Goal: Obtain resource: Download file/media

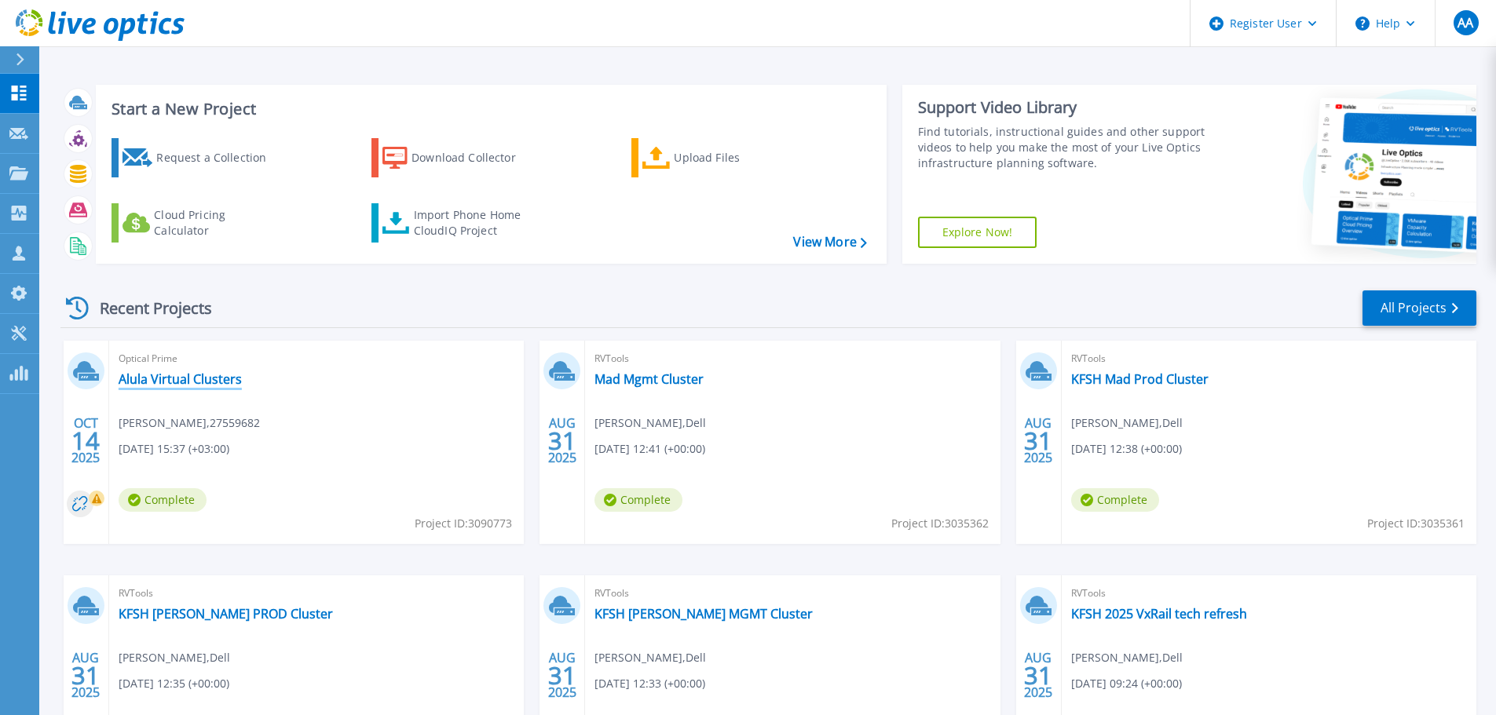
click at [203, 384] on link "Alula Virtual Clusters" at bounding box center [180, 379] width 123 height 16
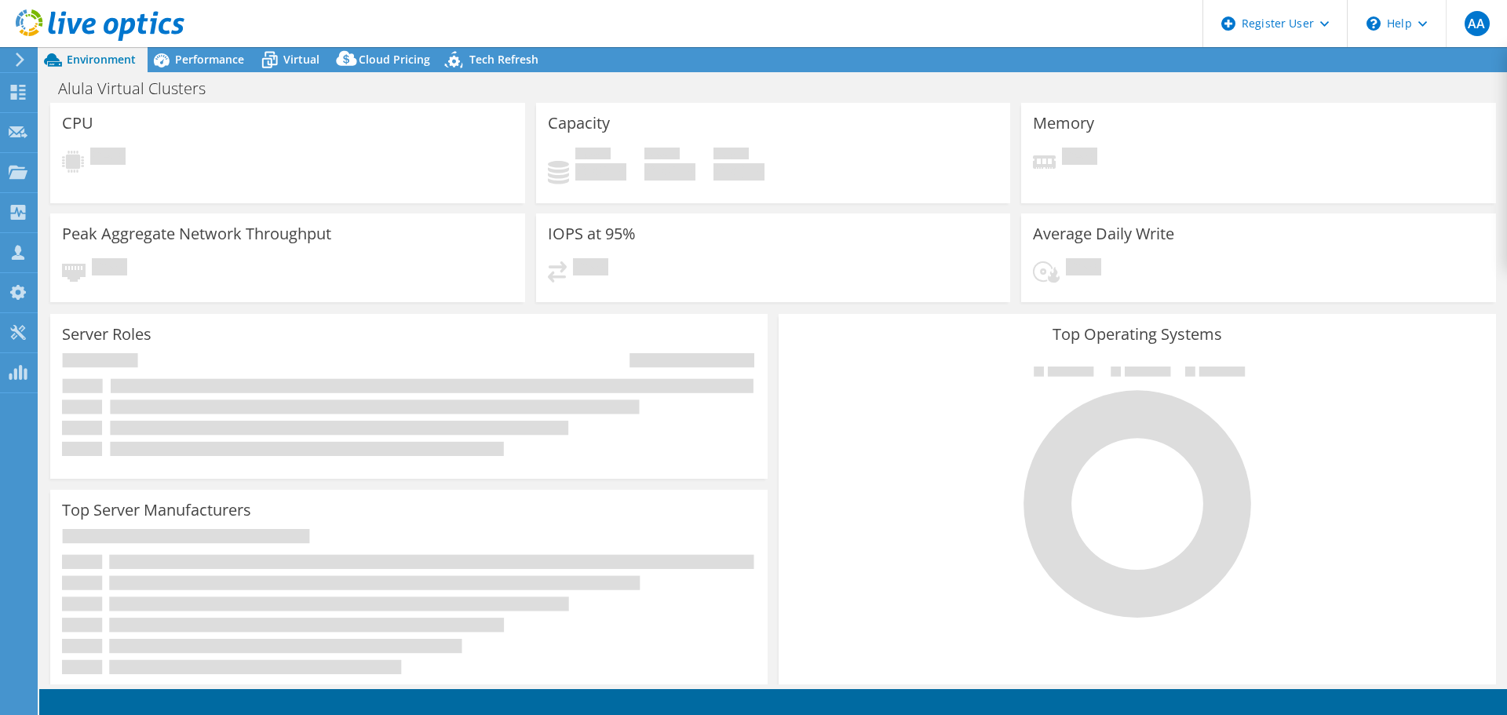
select select "USD"
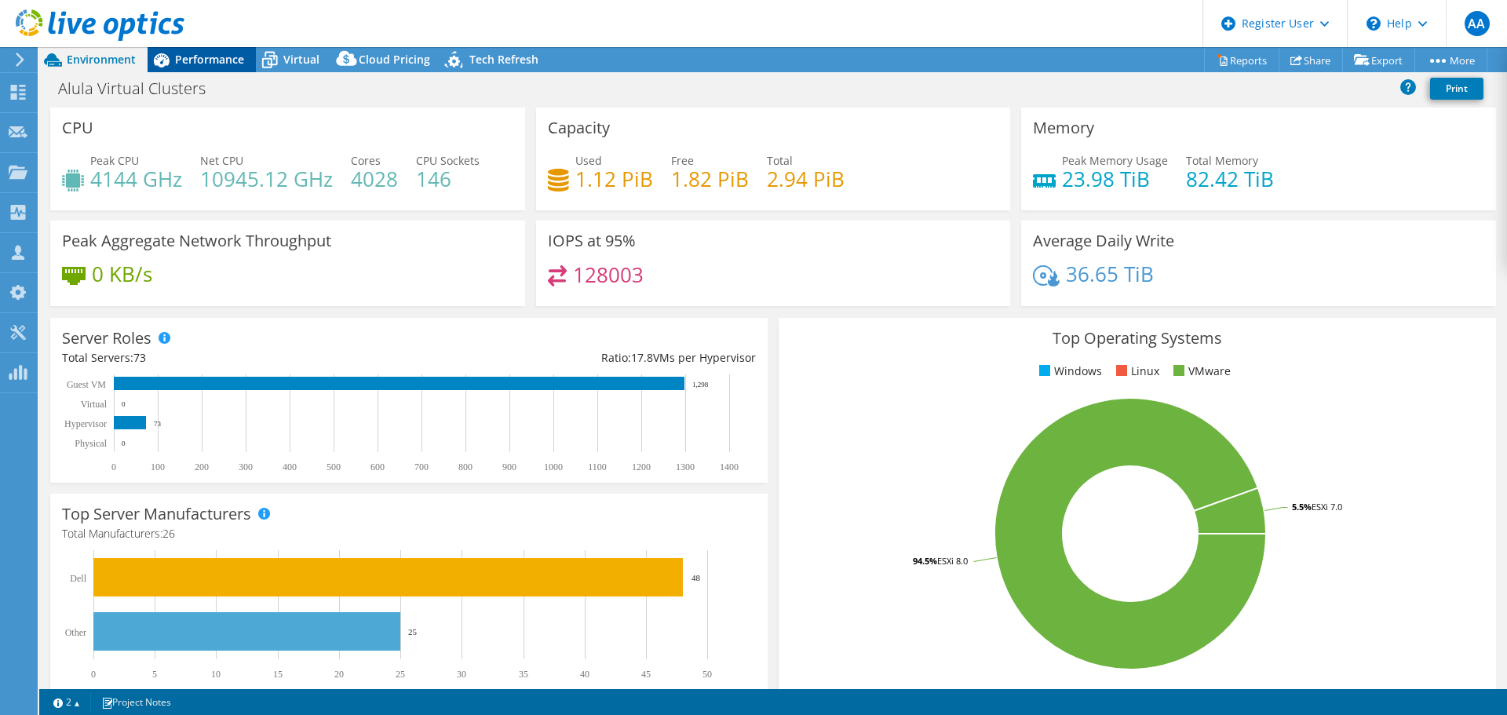
click at [225, 53] on span "Performance" at bounding box center [209, 59] width 69 height 15
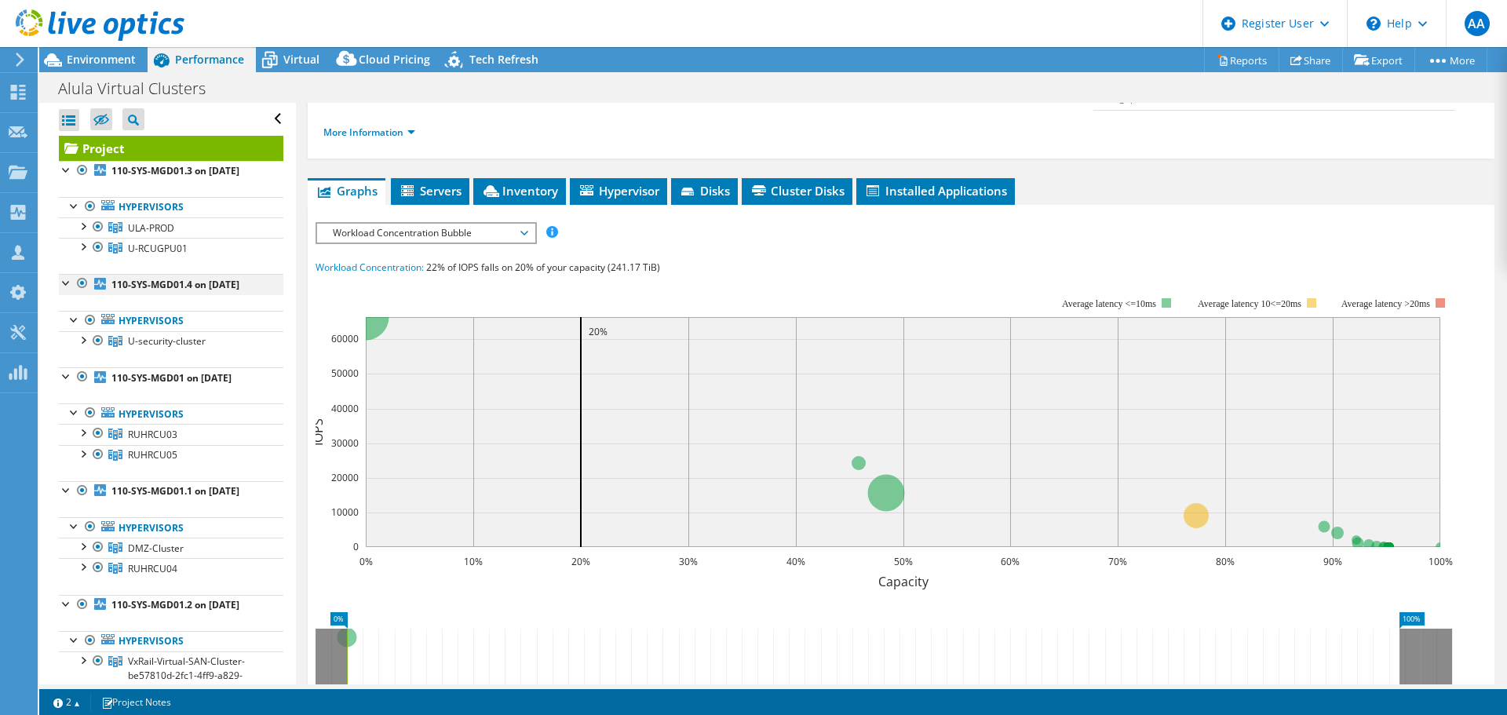
click at [79, 293] on div at bounding box center [83, 283] width 16 height 19
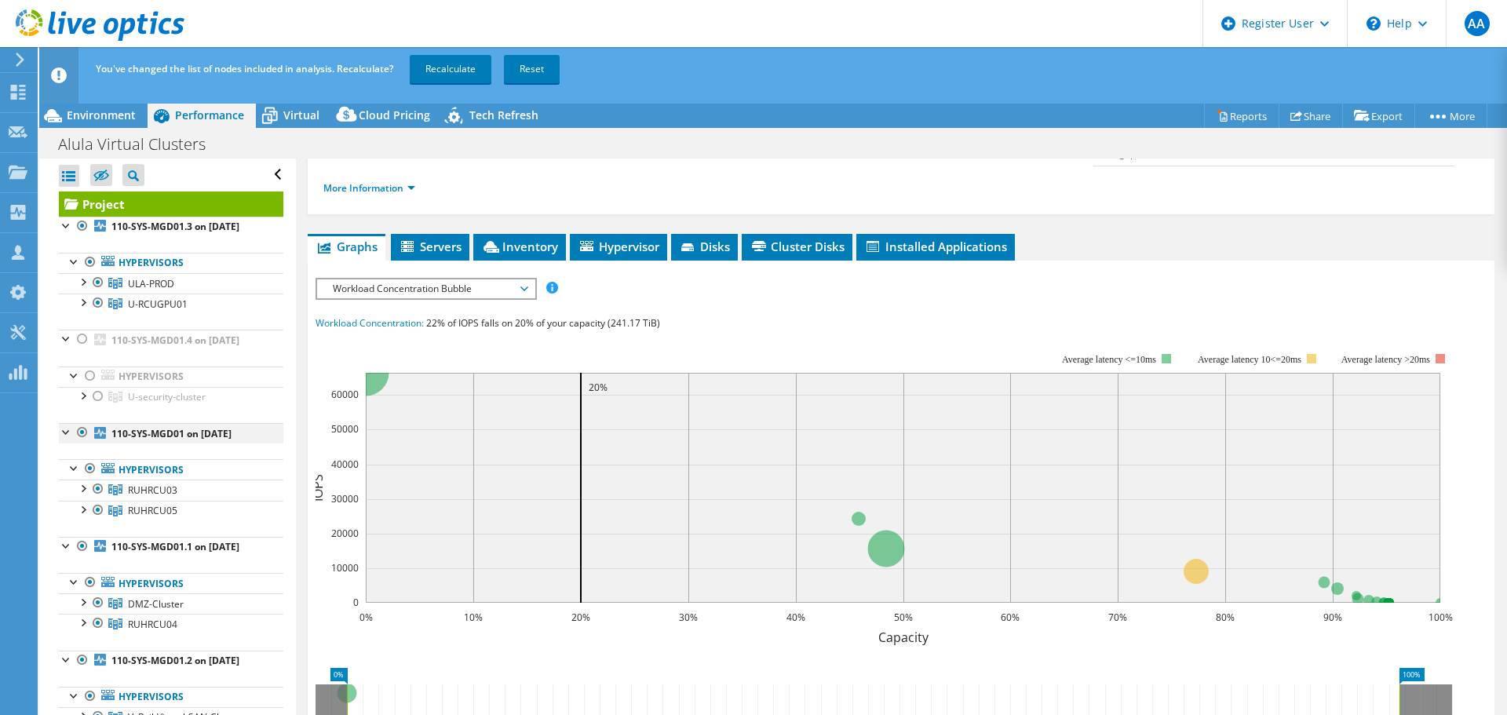
click at [79, 442] on div at bounding box center [83, 432] width 16 height 19
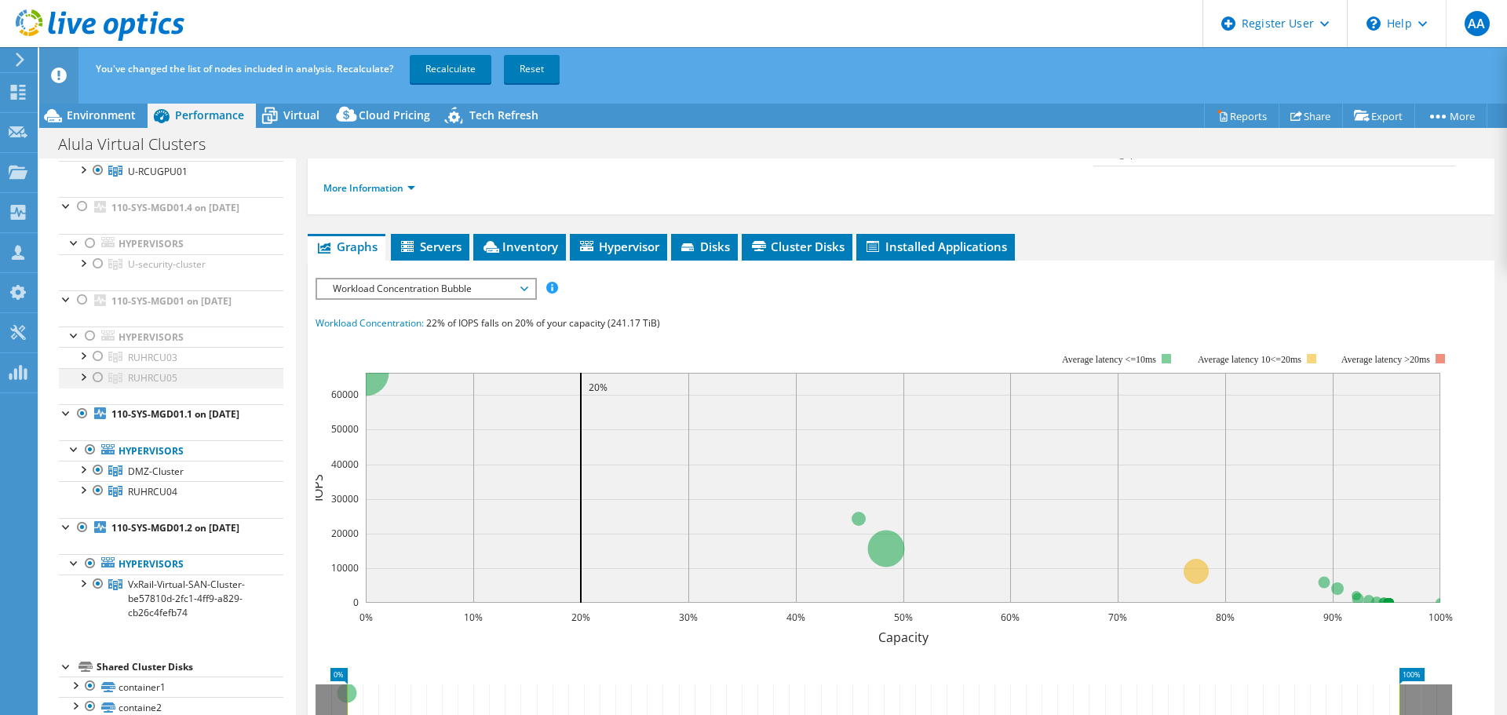
scroll to position [157, 0]
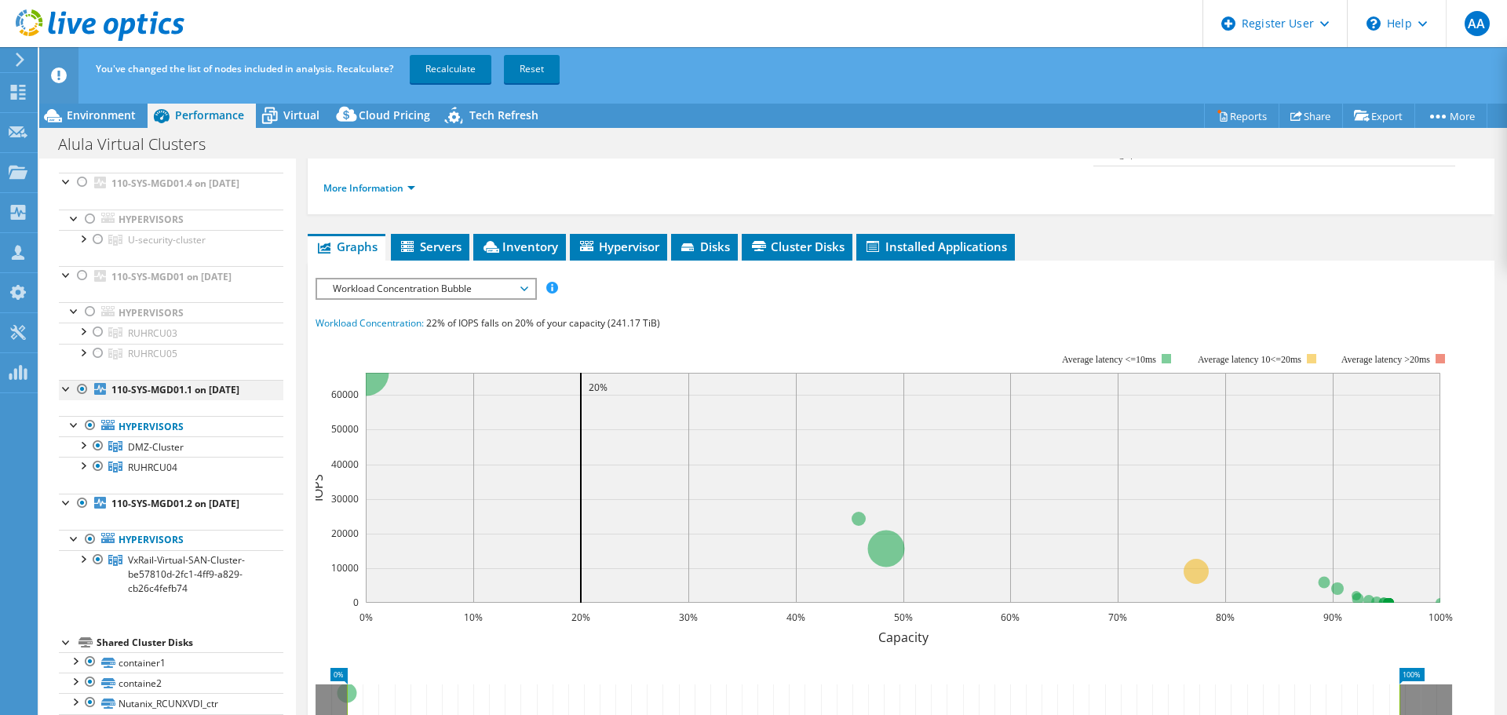
click at [79, 399] on div at bounding box center [83, 389] width 16 height 19
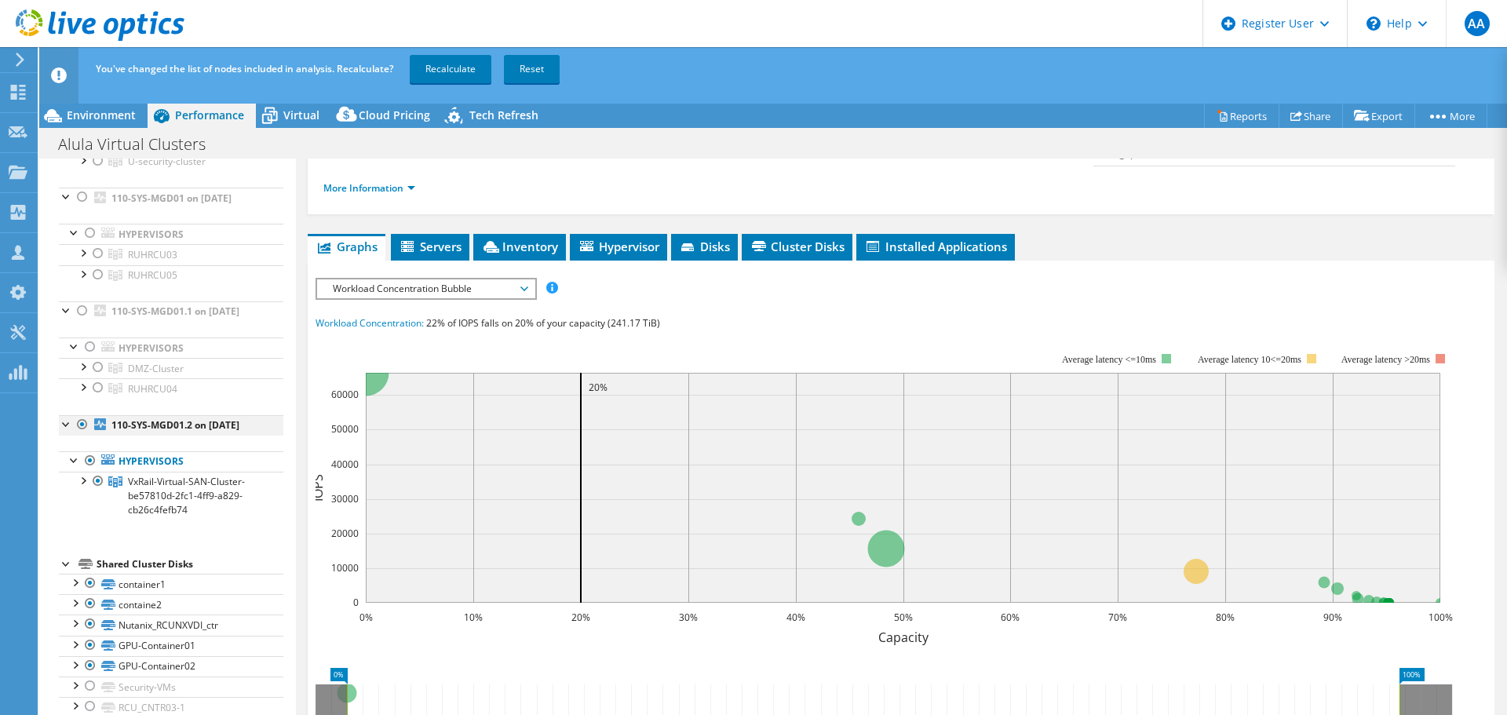
click at [81, 434] on div at bounding box center [83, 424] width 16 height 19
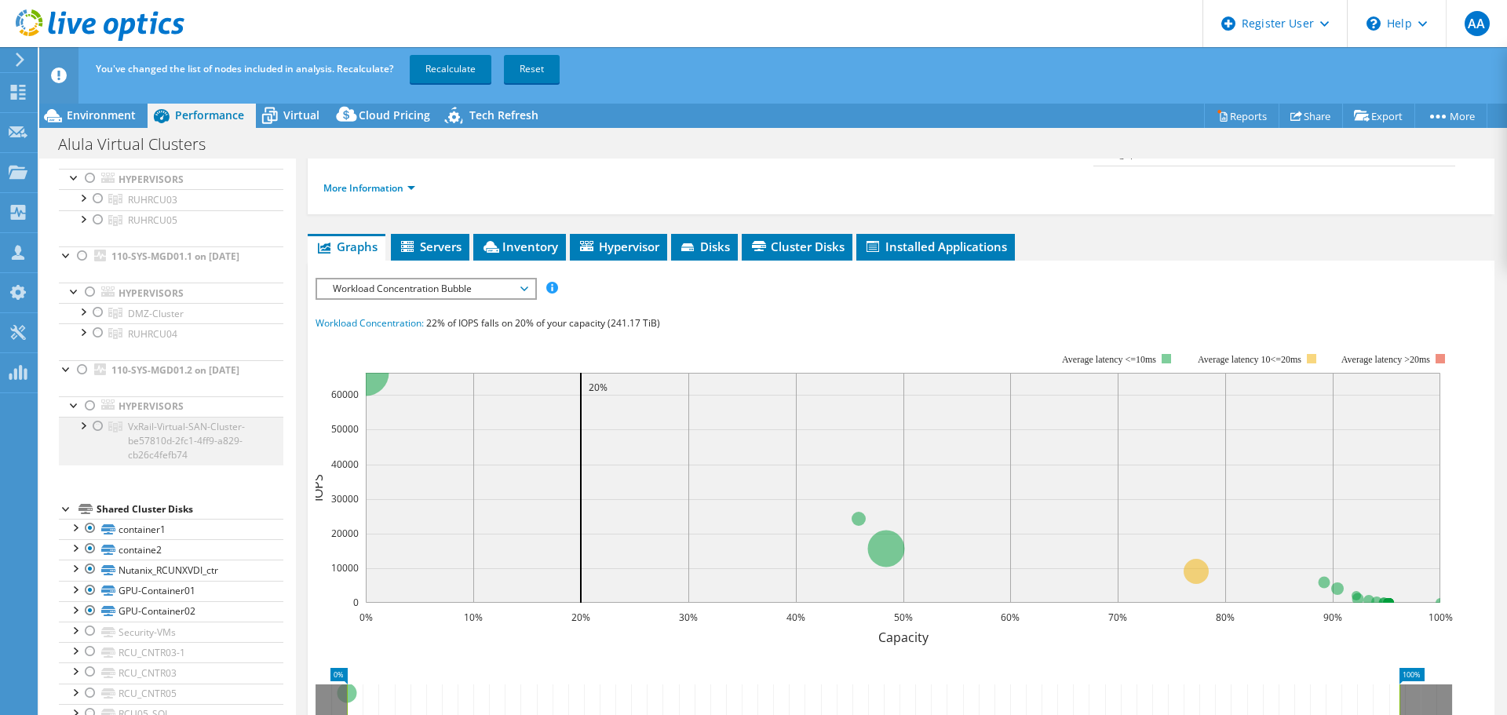
scroll to position [314, 0]
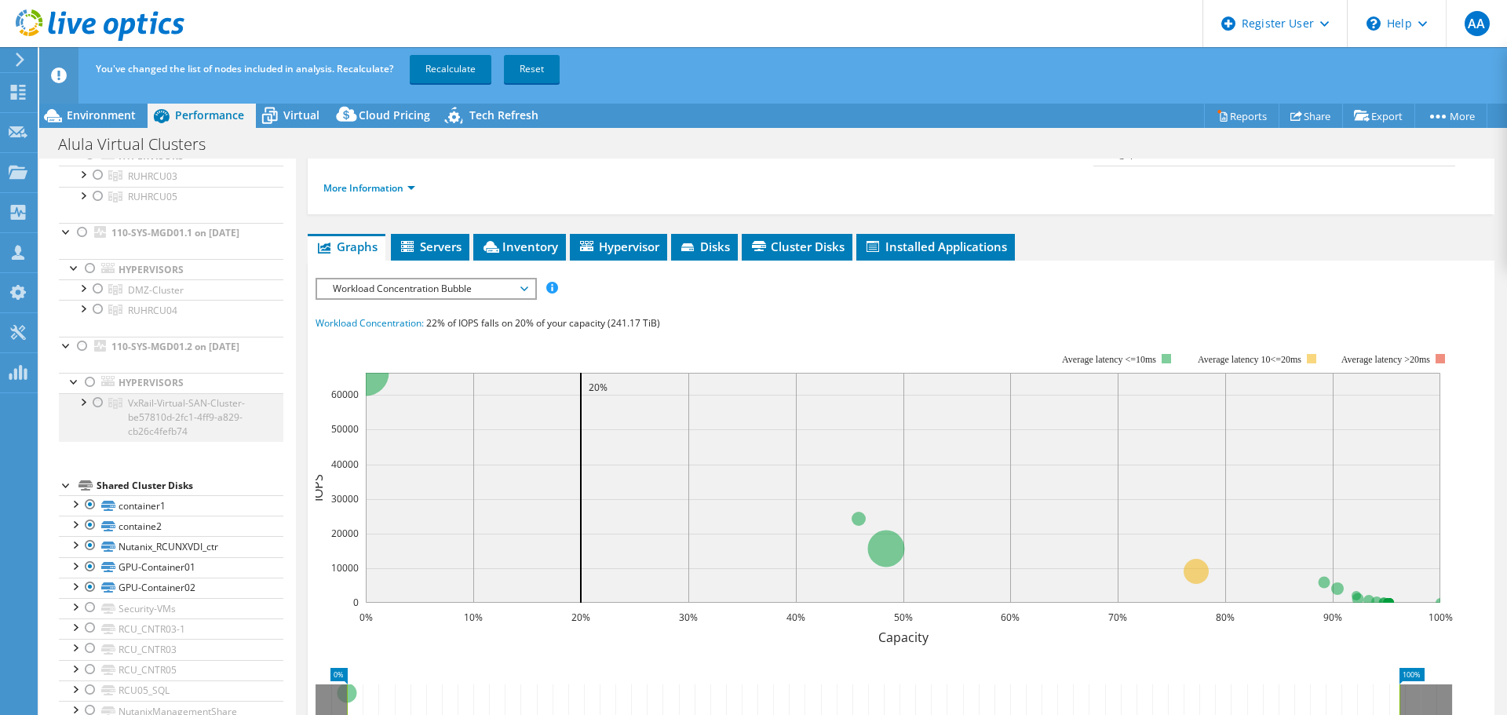
click at [84, 409] on div at bounding box center [83, 401] width 16 height 16
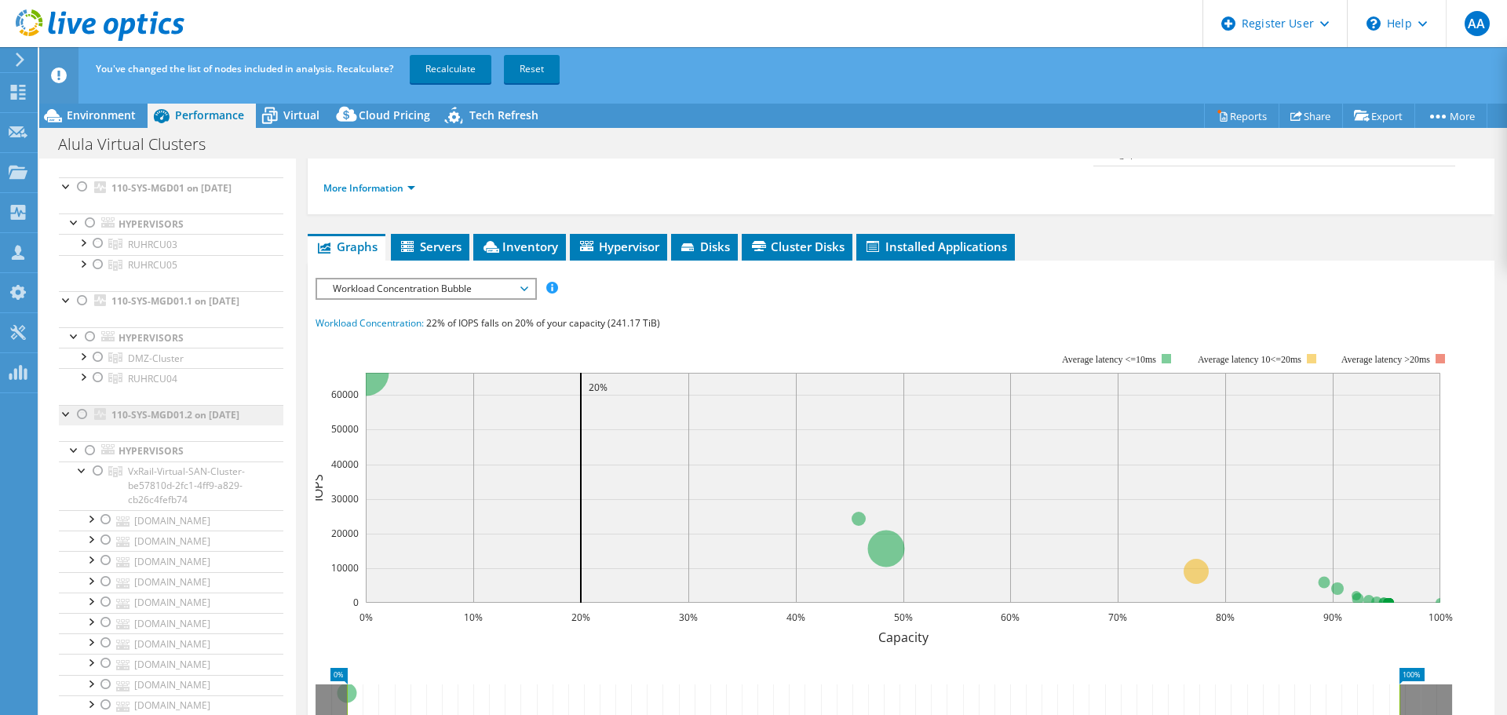
scroll to position [236, 0]
click at [79, 488] on div at bounding box center [83, 480] width 16 height 16
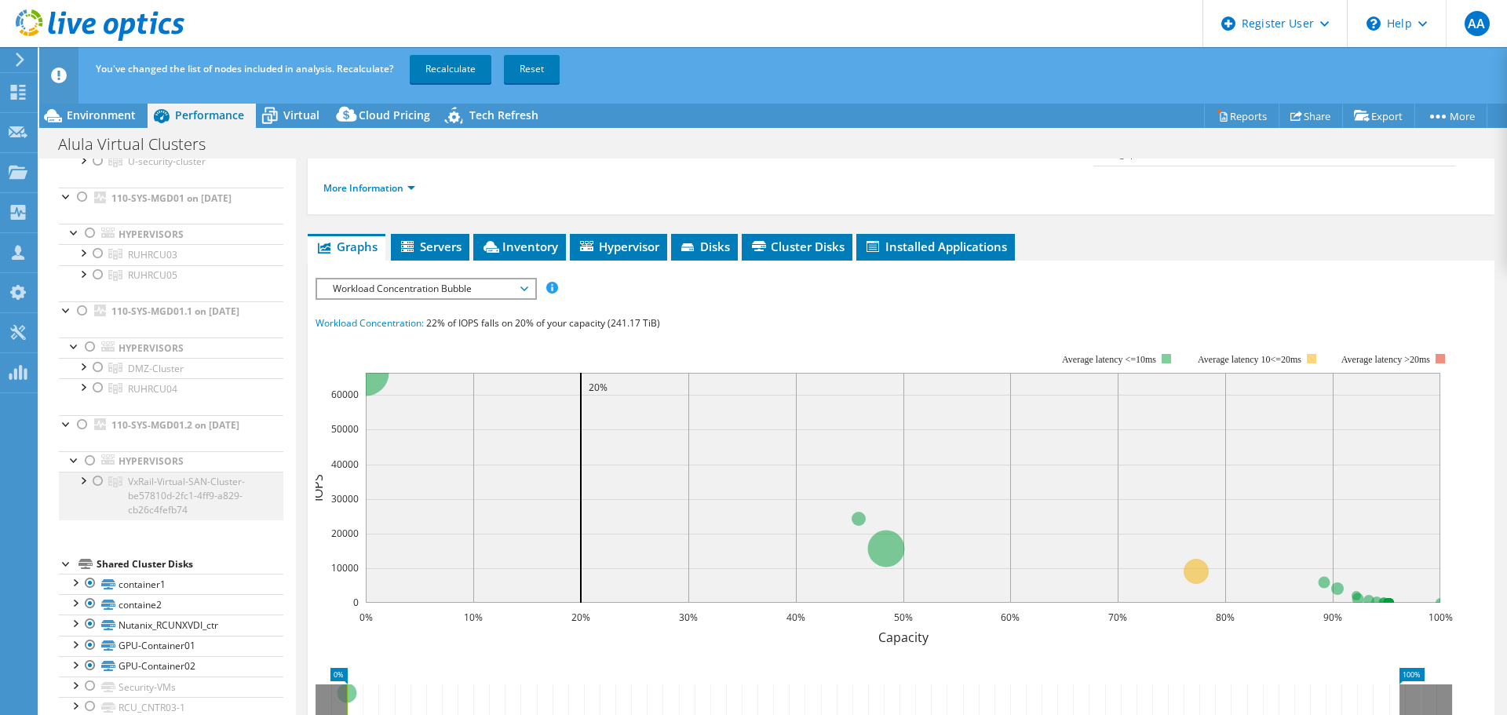
click at [96, 491] on div at bounding box center [98, 481] width 16 height 19
click at [444, 239] on span "Servers" at bounding box center [430, 247] width 63 height 16
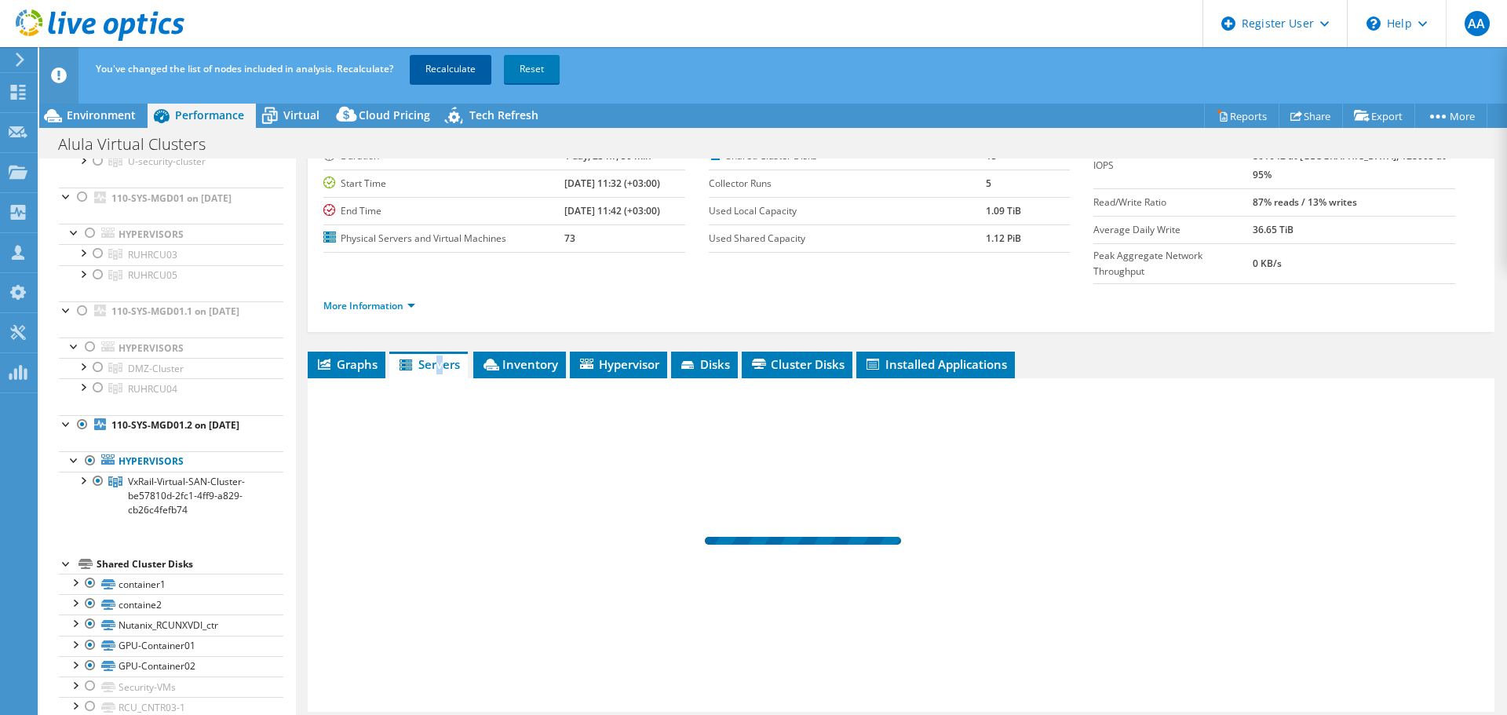
click at [463, 76] on link "Recalculate" at bounding box center [451, 69] width 82 height 28
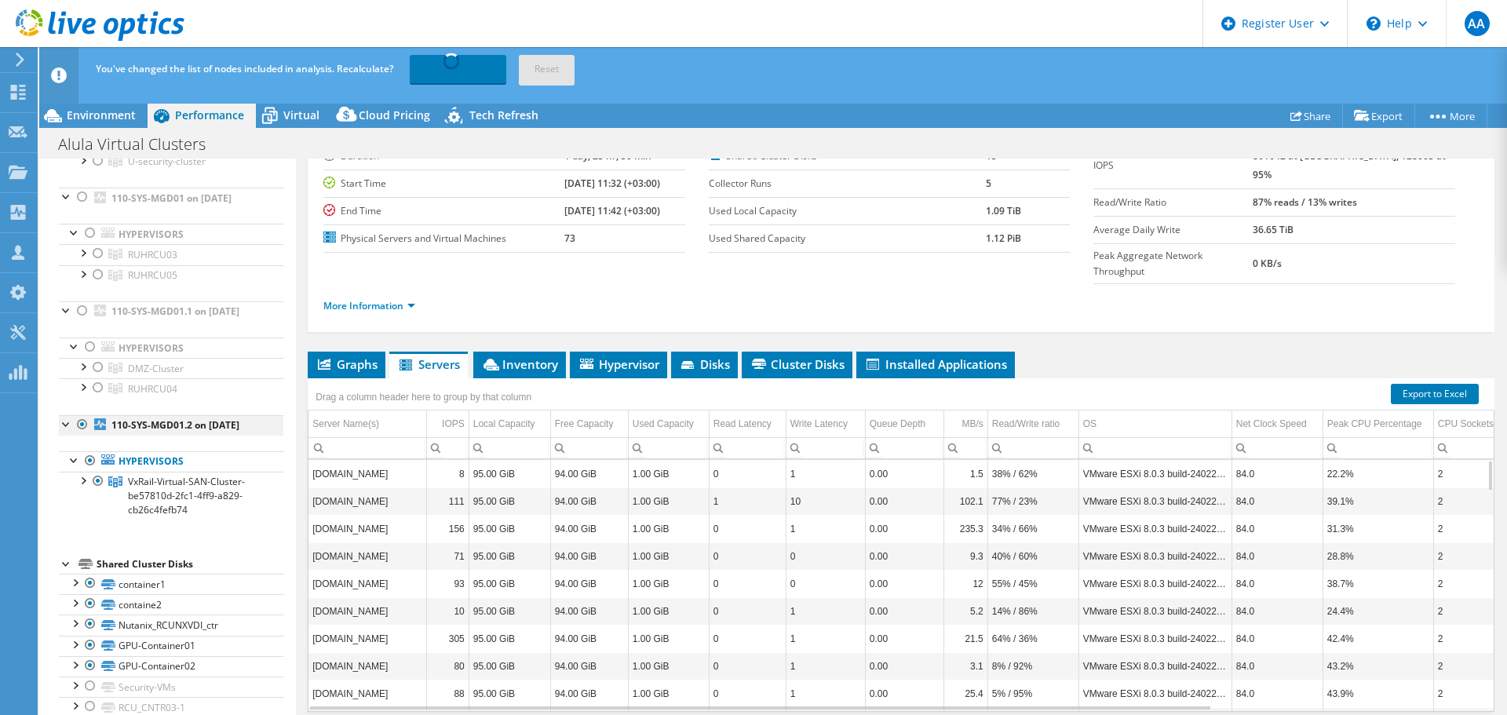
click at [64, 431] on div at bounding box center [67, 423] width 16 height 16
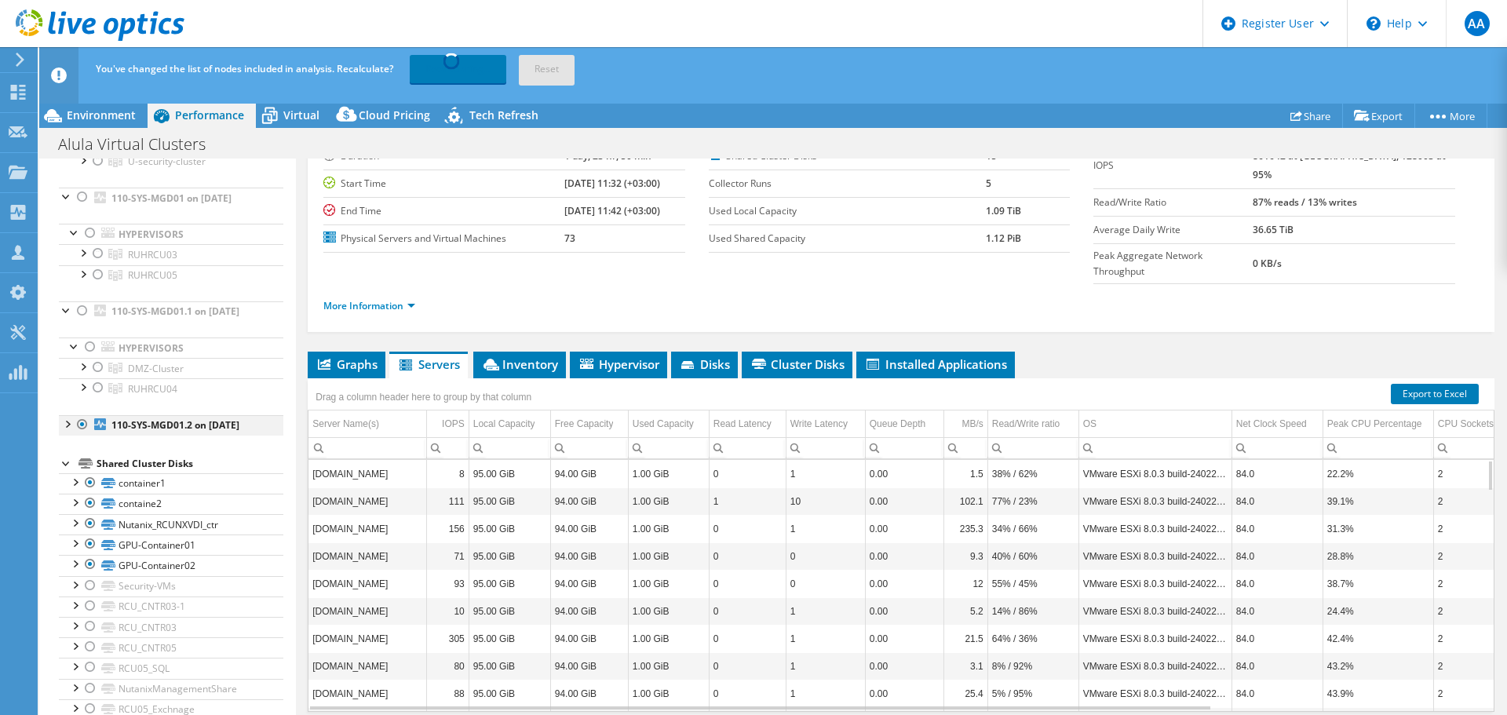
click at [64, 431] on div at bounding box center [67, 423] width 16 height 16
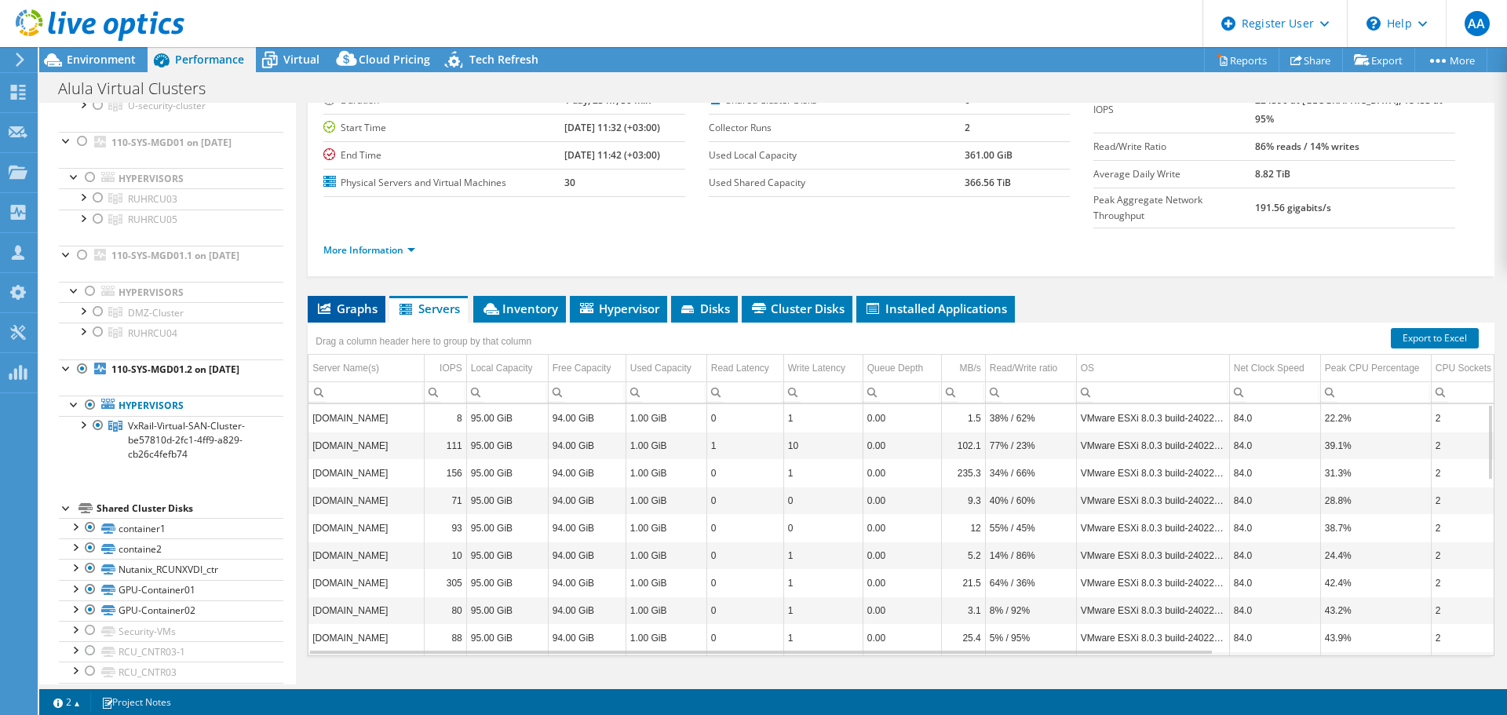
click at [322, 296] on li "Graphs" at bounding box center [347, 309] width 78 height 27
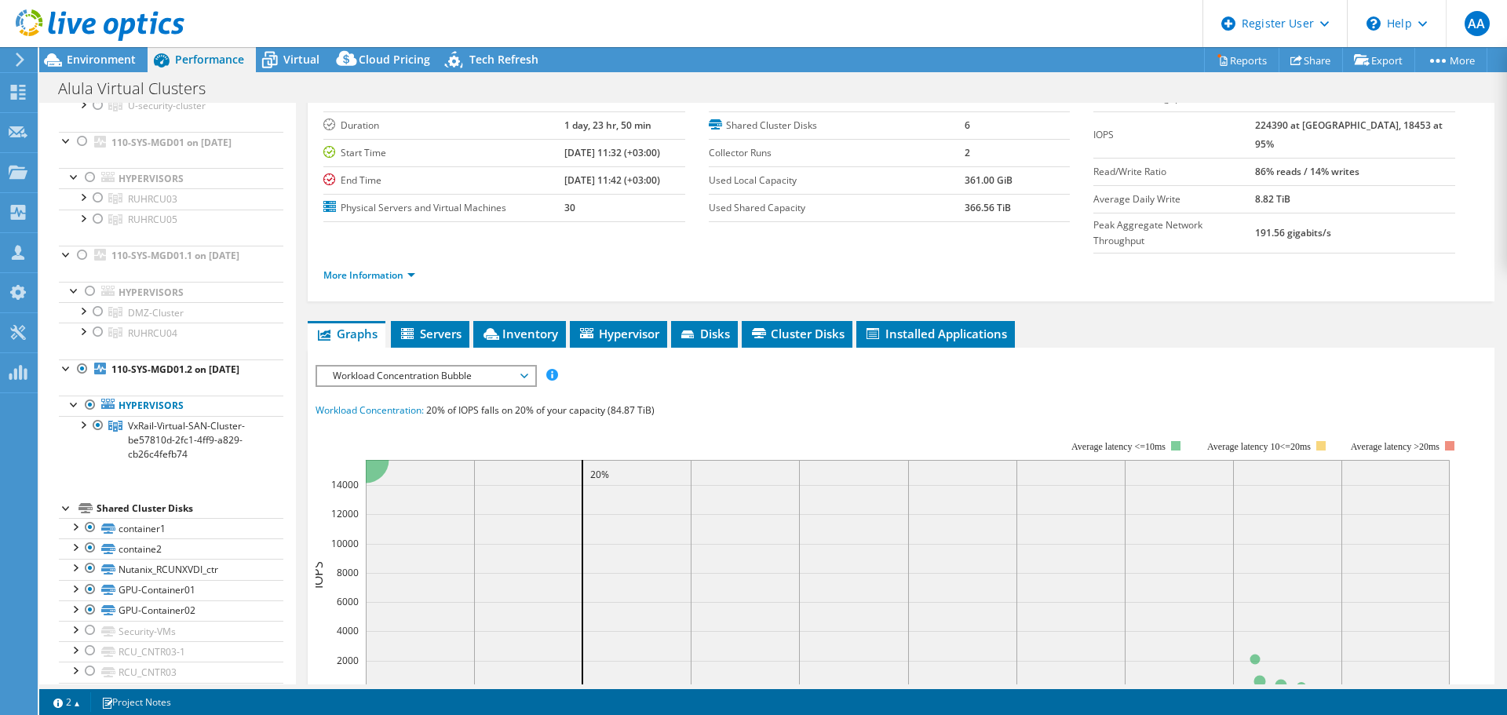
scroll to position [0, 0]
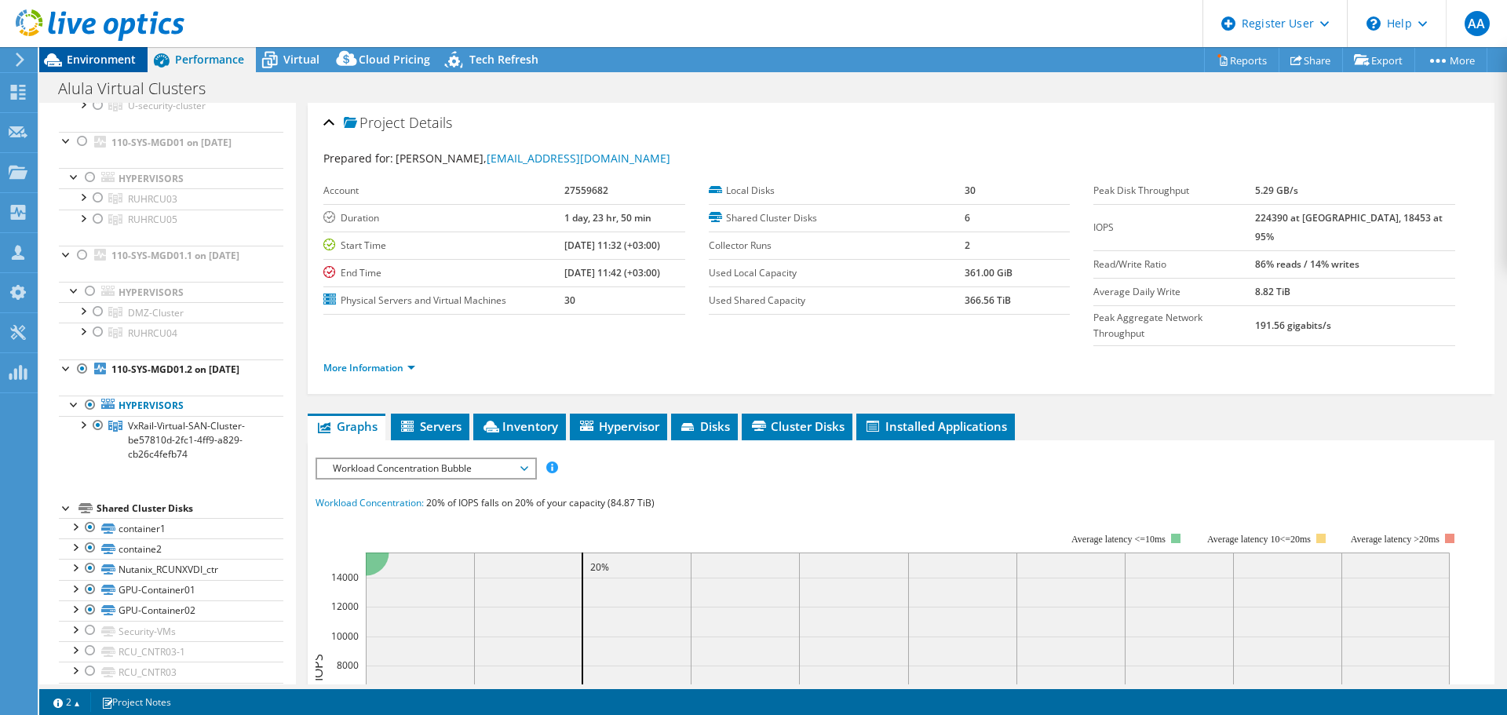
click at [114, 63] on span "Environment" at bounding box center [101, 59] width 69 height 15
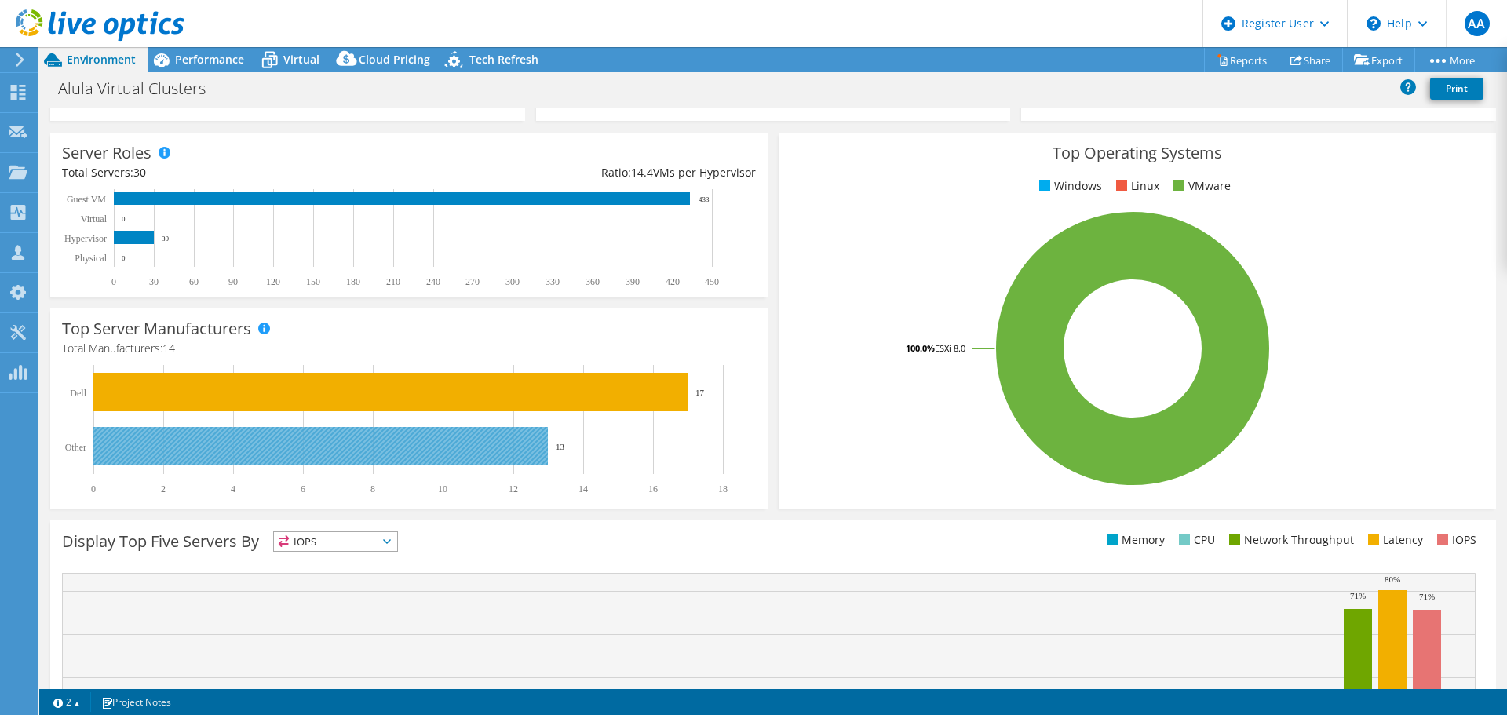
scroll to position [157, 0]
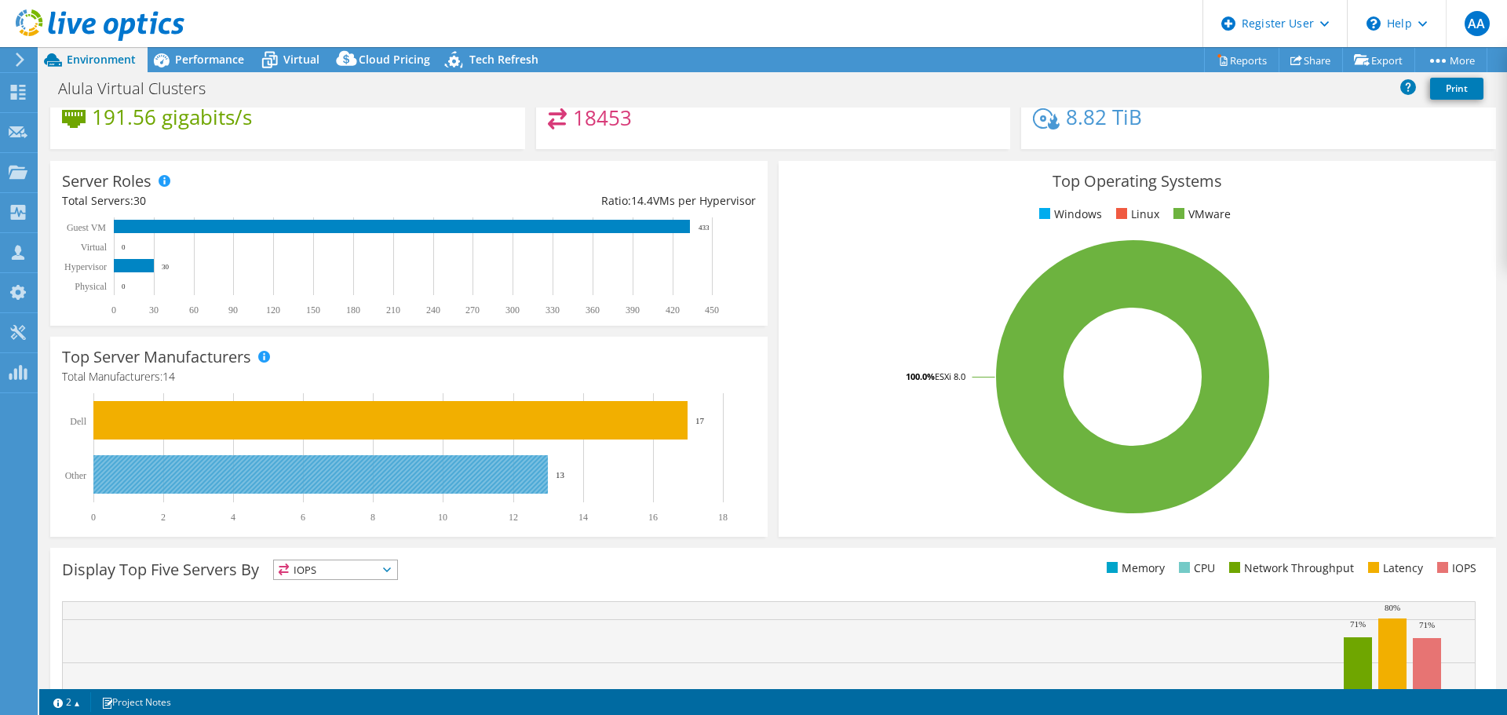
click at [363, 487] on rect at bounding box center [320, 474] width 455 height 38
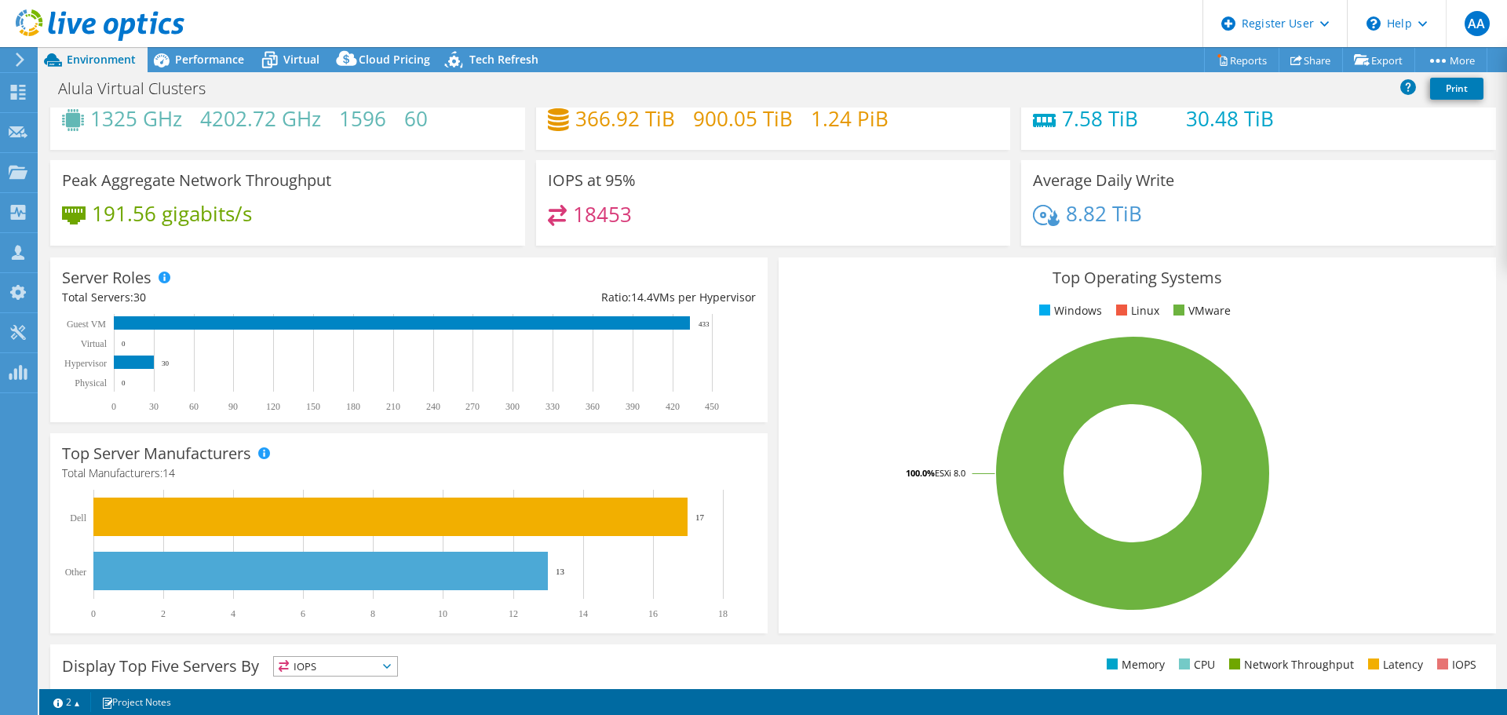
scroll to position [0, 0]
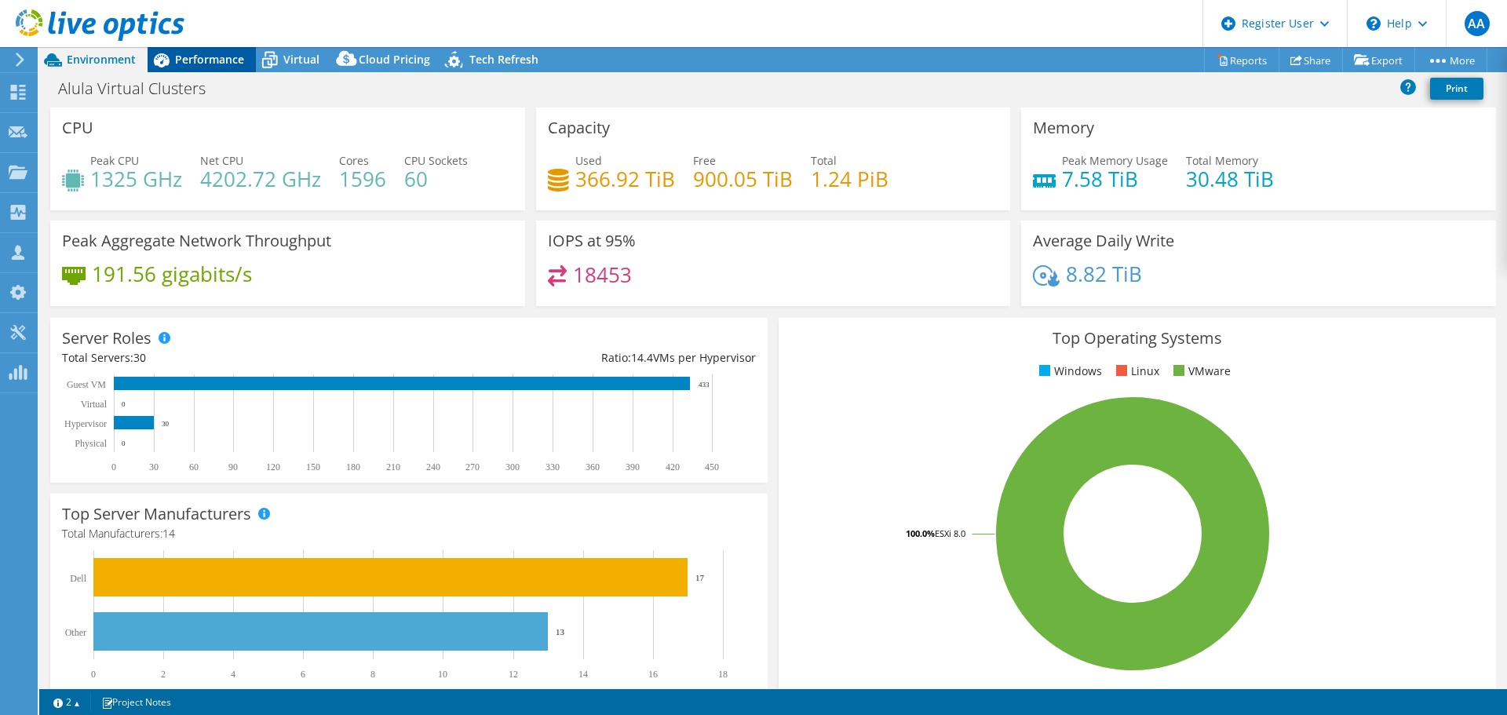
click at [227, 60] on span "Performance" at bounding box center [209, 59] width 69 height 15
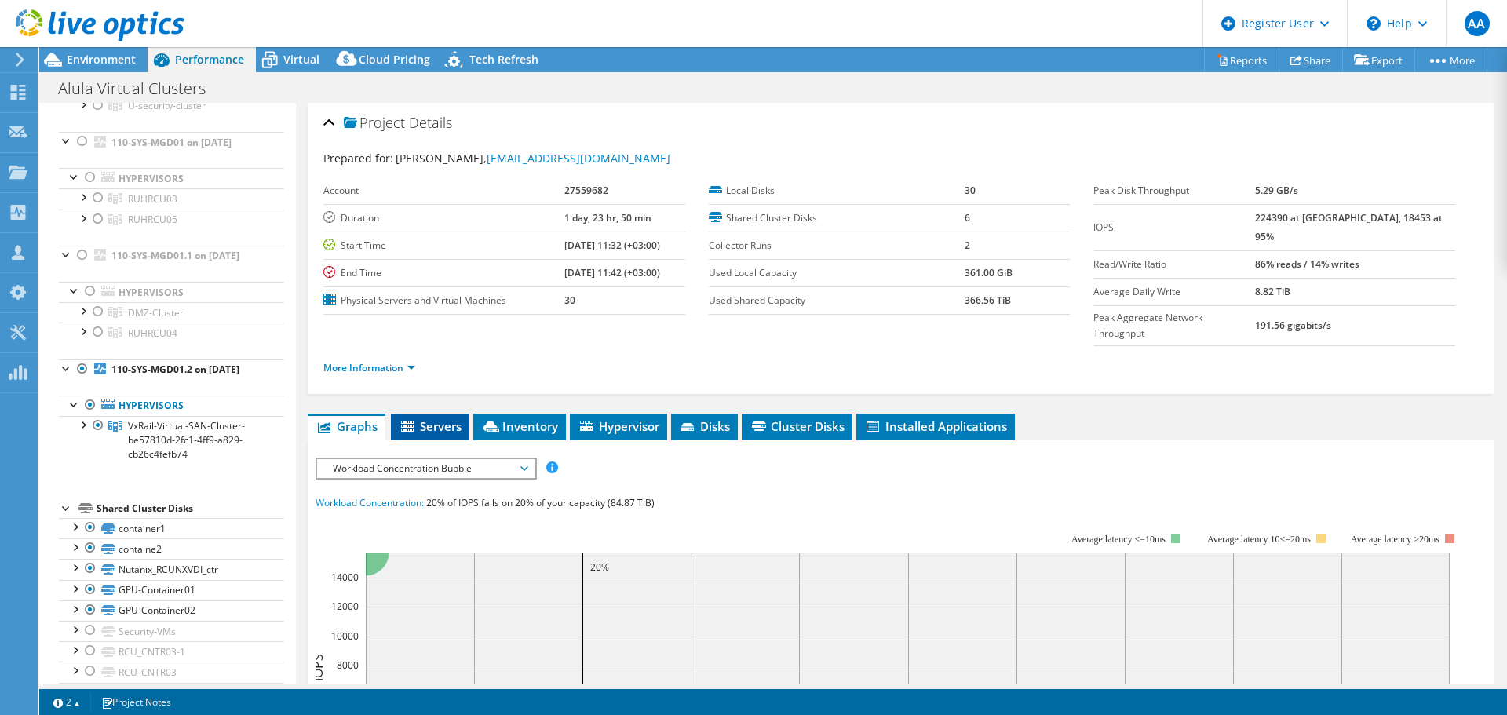
click at [444, 418] on span "Servers" at bounding box center [430, 426] width 63 height 16
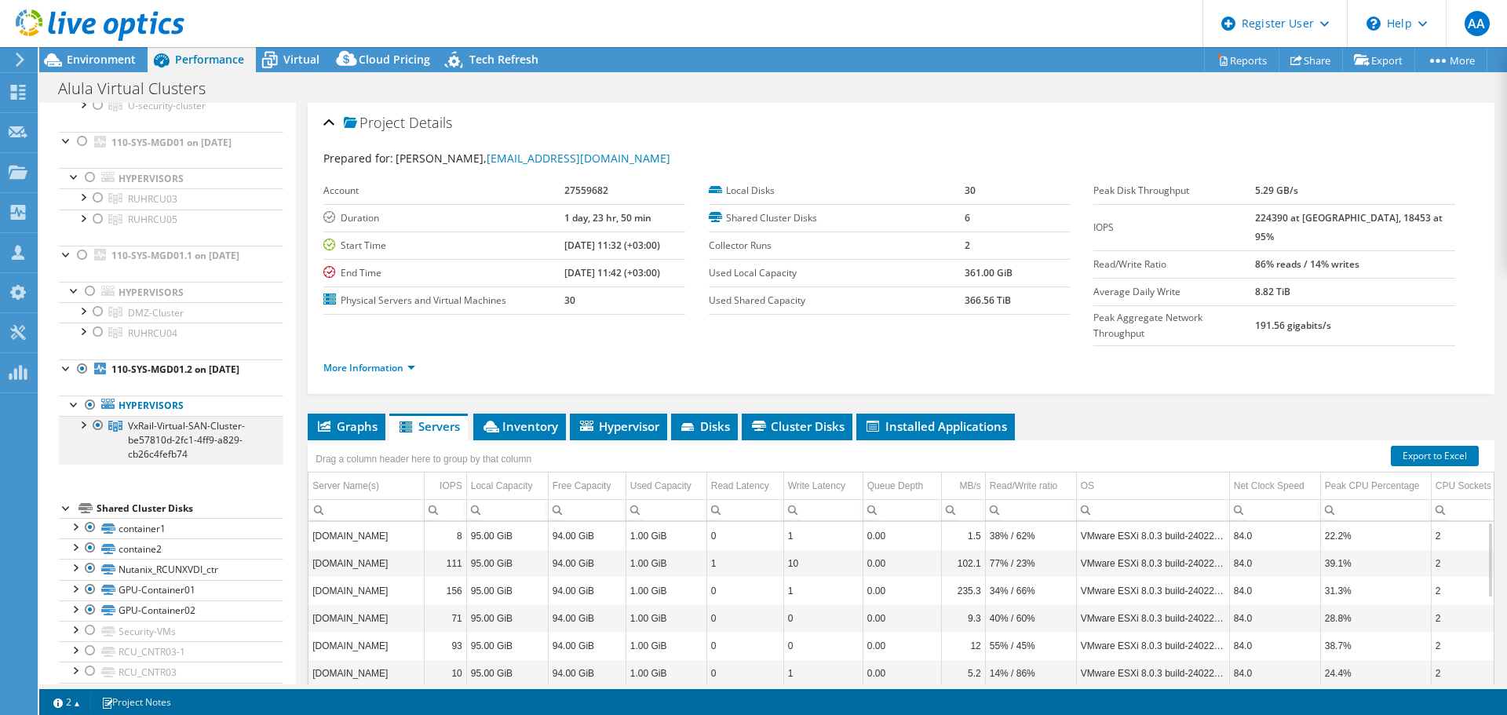
click at [84, 432] on div at bounding box center [83, 424] width 16 height 16
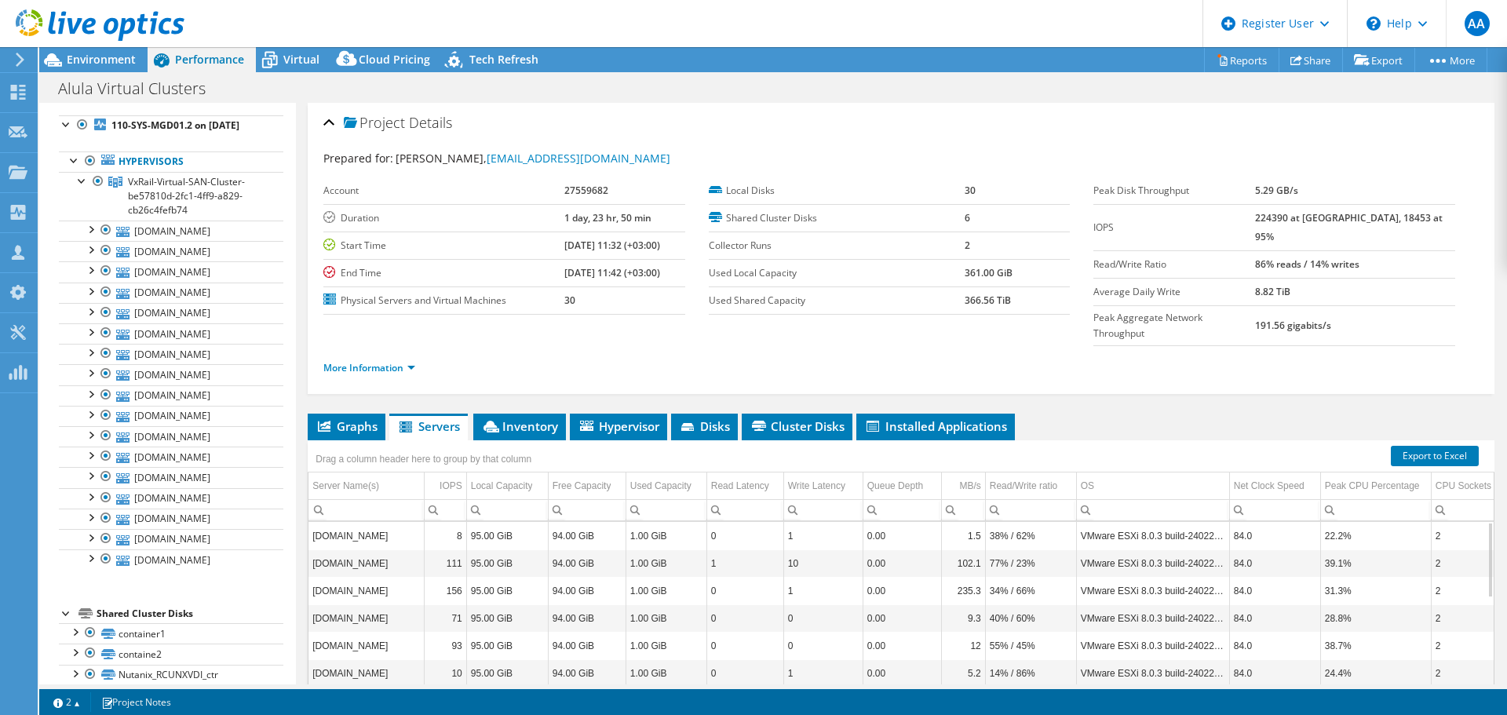
scroll to position [452, 0]
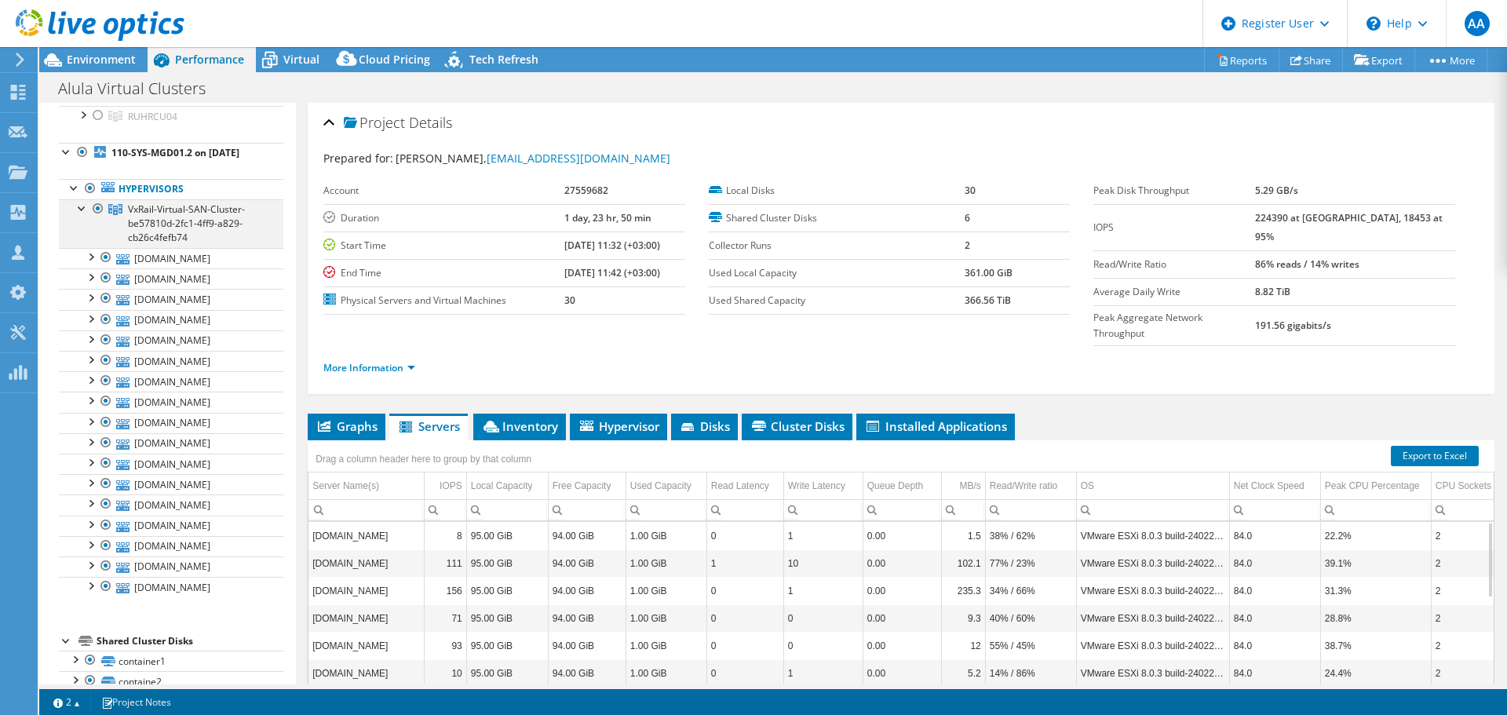
click at [75, 215] on div at bounding box center [83, 207] width 16 height 16
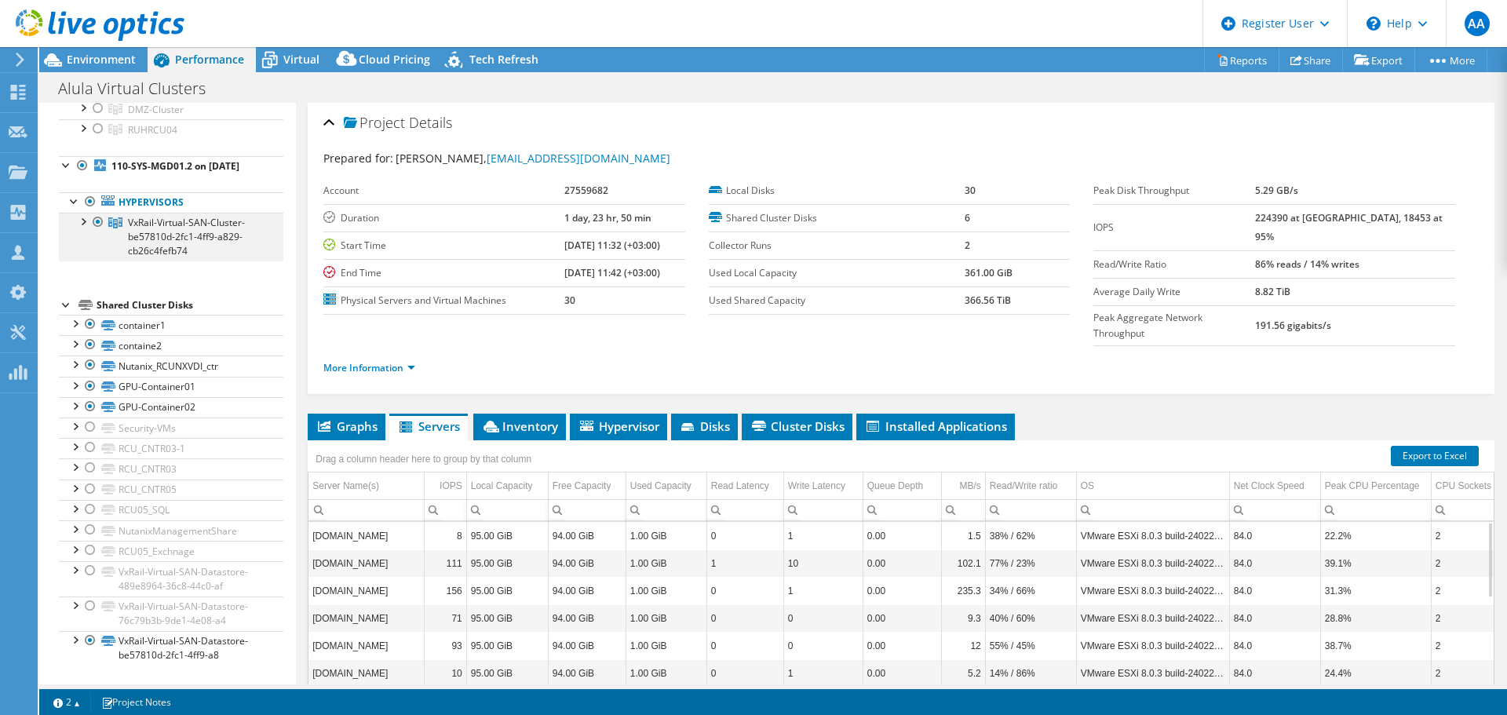
click at [80, 228] on div at bounding box center [83, 221] width 16 height 16
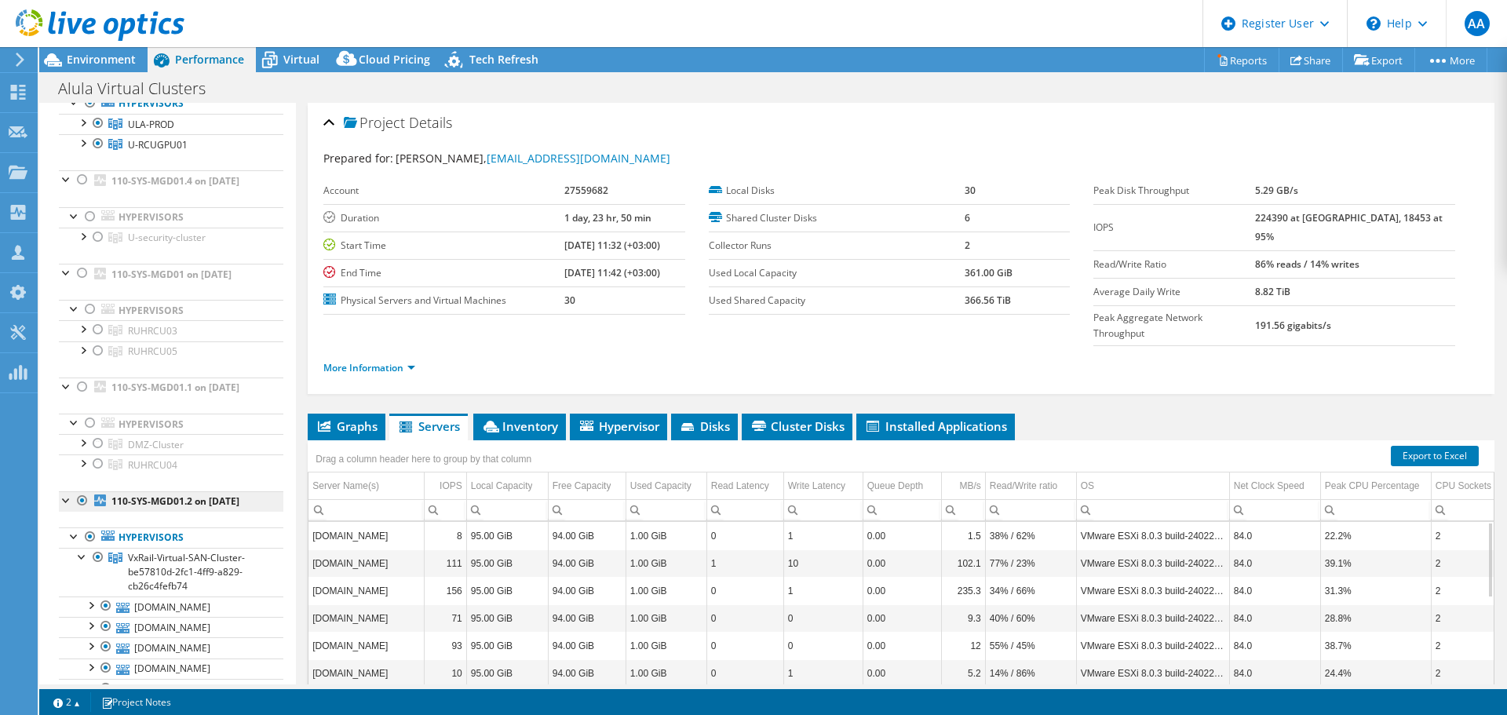
scroll to position [236, 0]
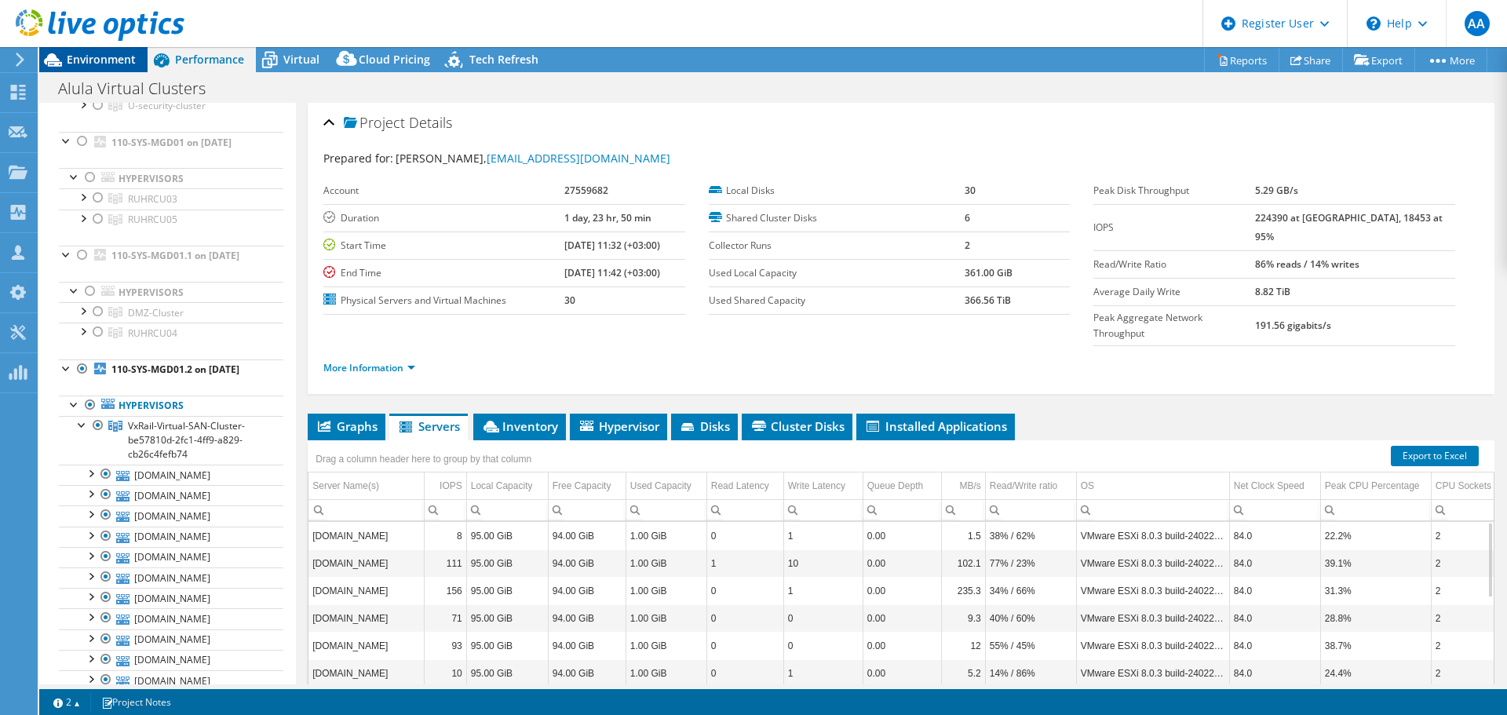
click at [93, 61] on span "Environment" at bounding box center [101, 59] width 69 height 15
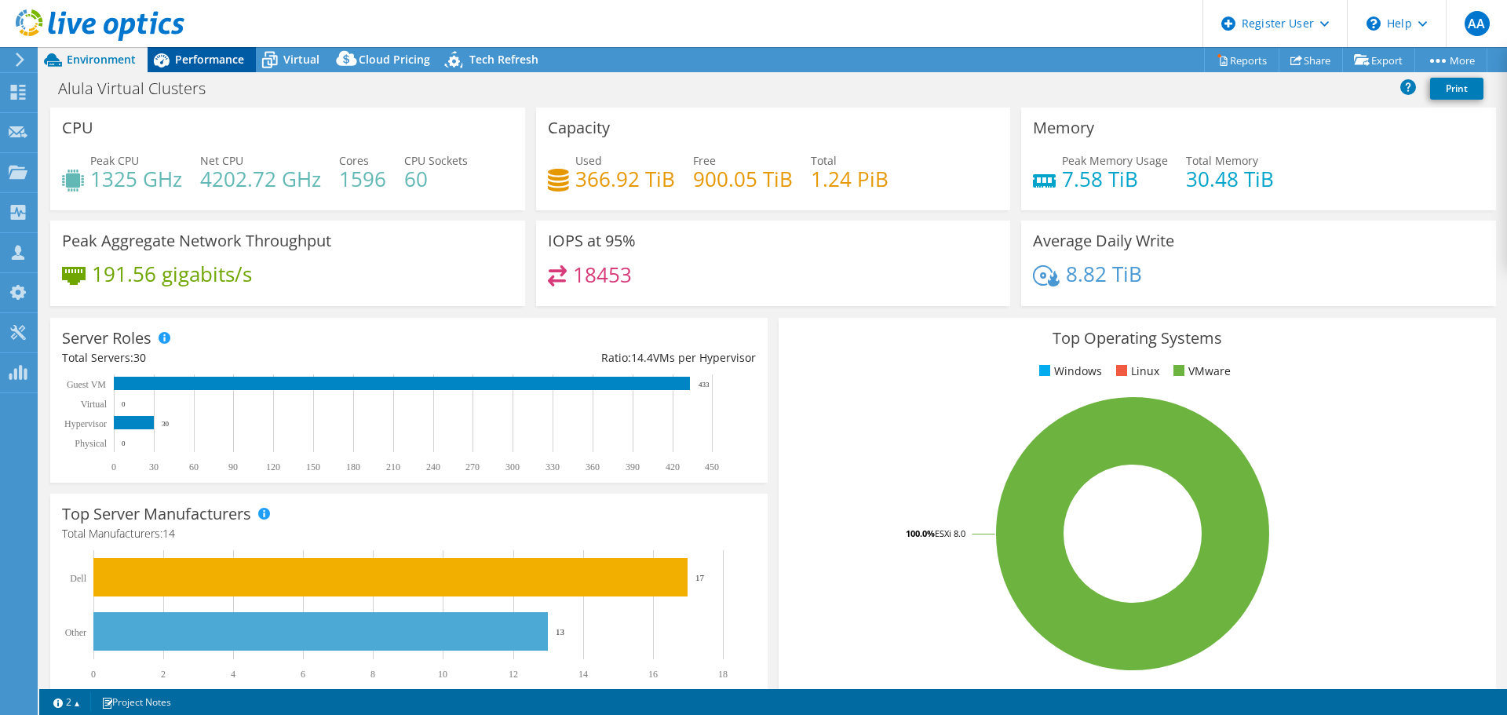
click at [217, 64] on span "Performance" at bounding box center [209, 59] width 69 height 15
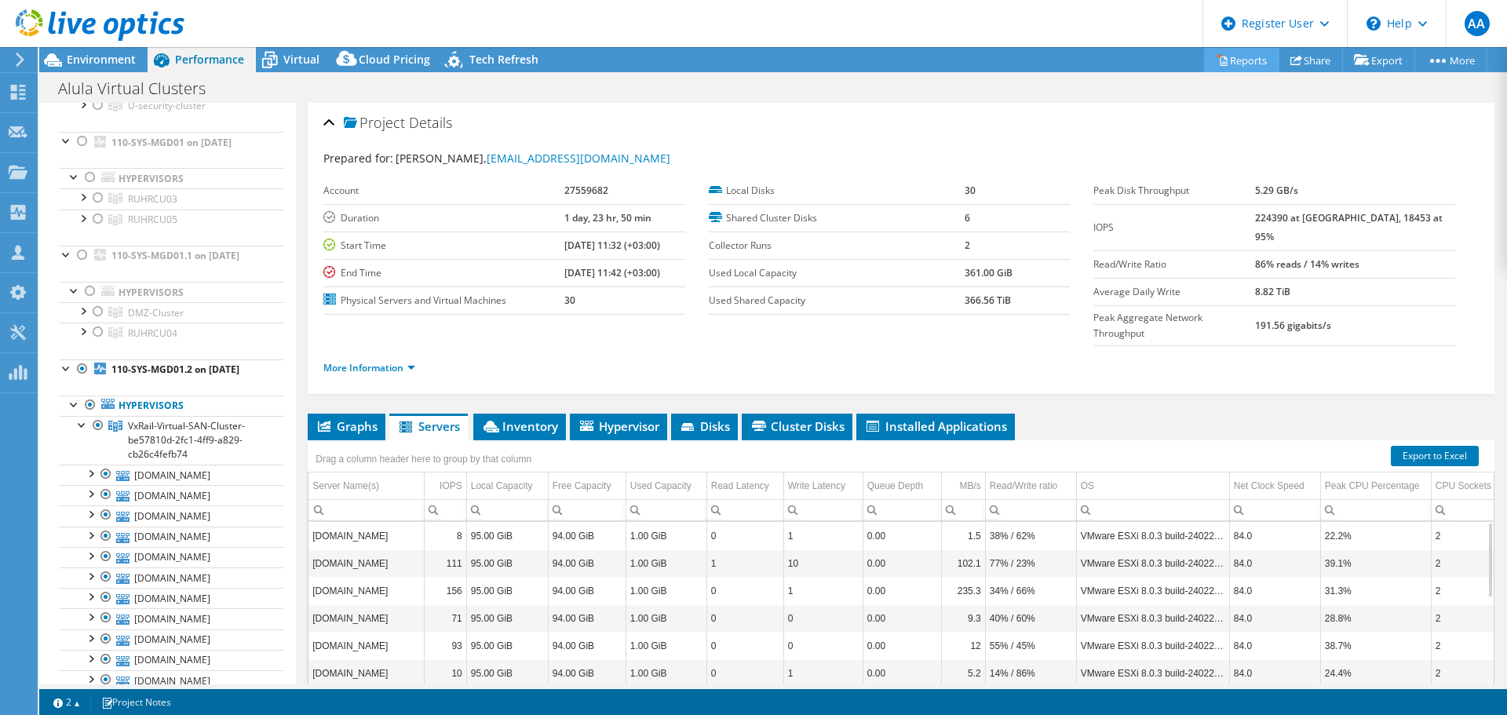
click at [1231, 68] on link "Reports" at bounding box center [1241, 60] width 75 height 24
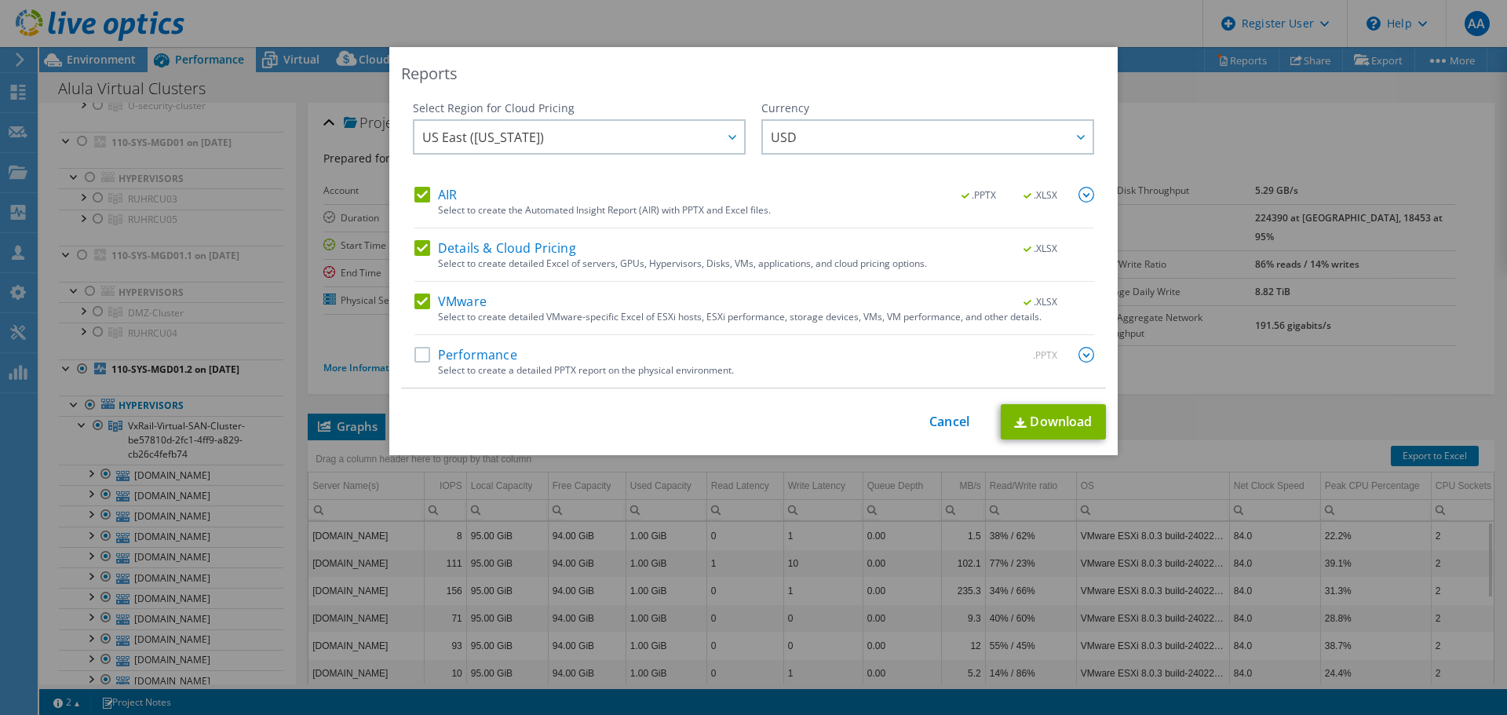
click at [415, 358] on label "Performance" at bounding box center [466, 355] width 103 height 16
click at [0, 0] on input "Performance" at bounding box center [0, 0] width 0 height 0
click at [1050, 418] on link "Download" at bounding box center [1053, 421] width 105 height 35
click at [952, 421] on link "Cancel" at bounding box center [950, 422] width 40 height 15
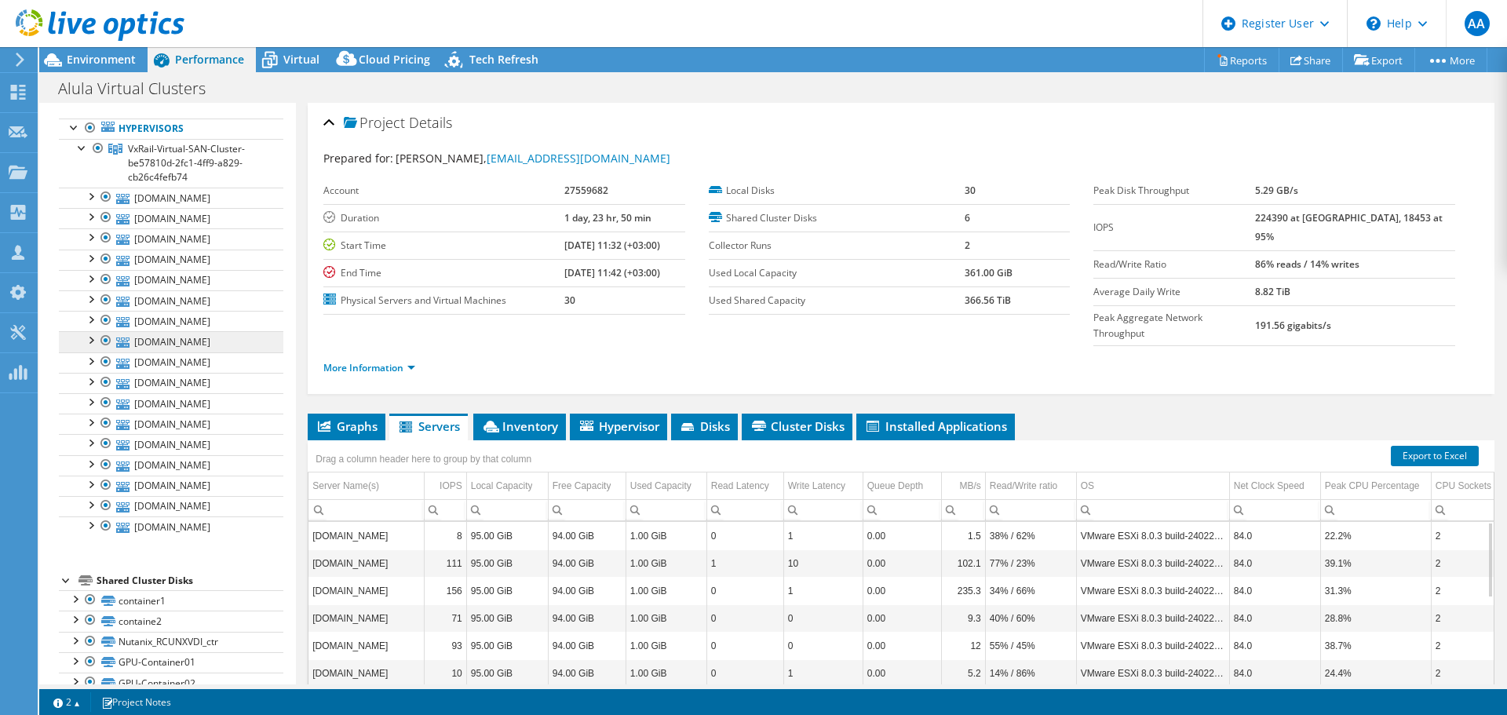
scroll to position [393, 0]
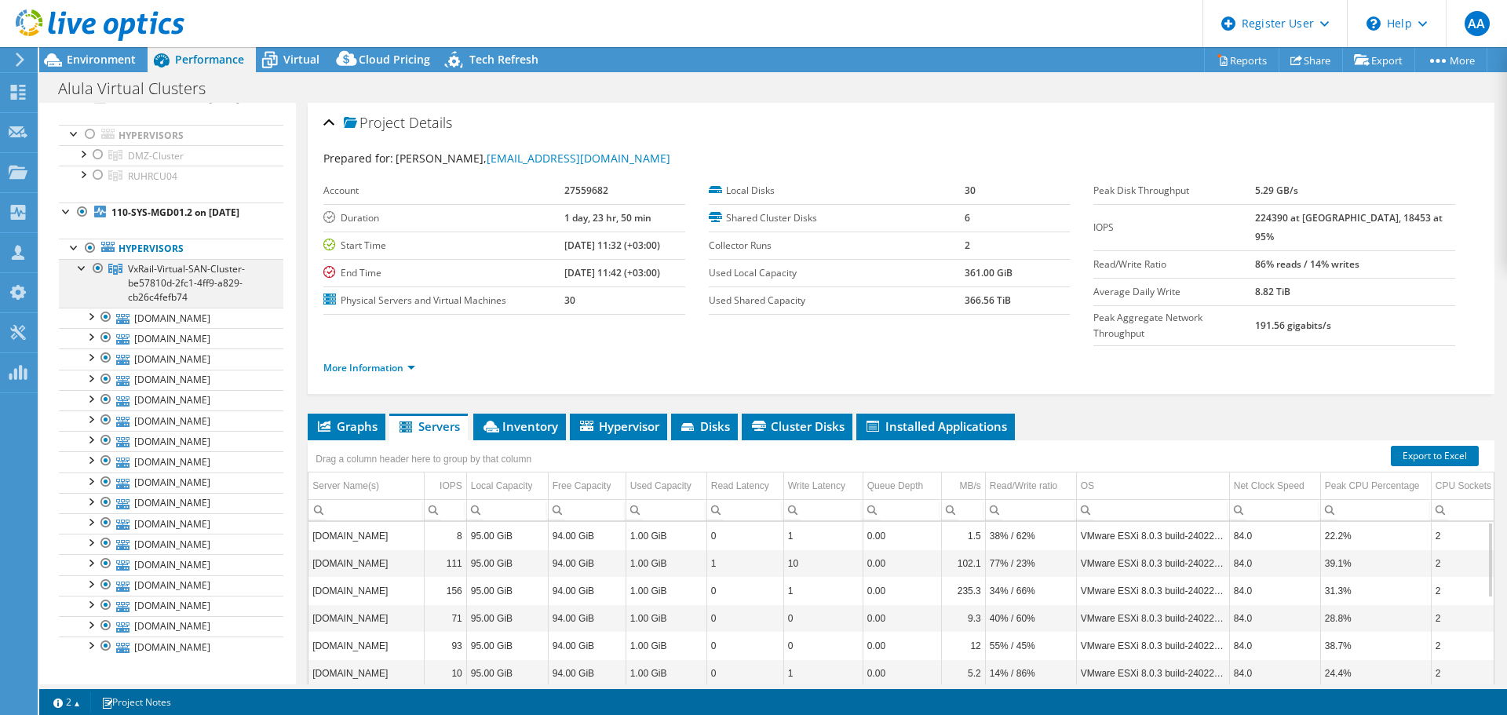
click at [81, 275] on div at bounding box center [83, 267] width 16 height 16
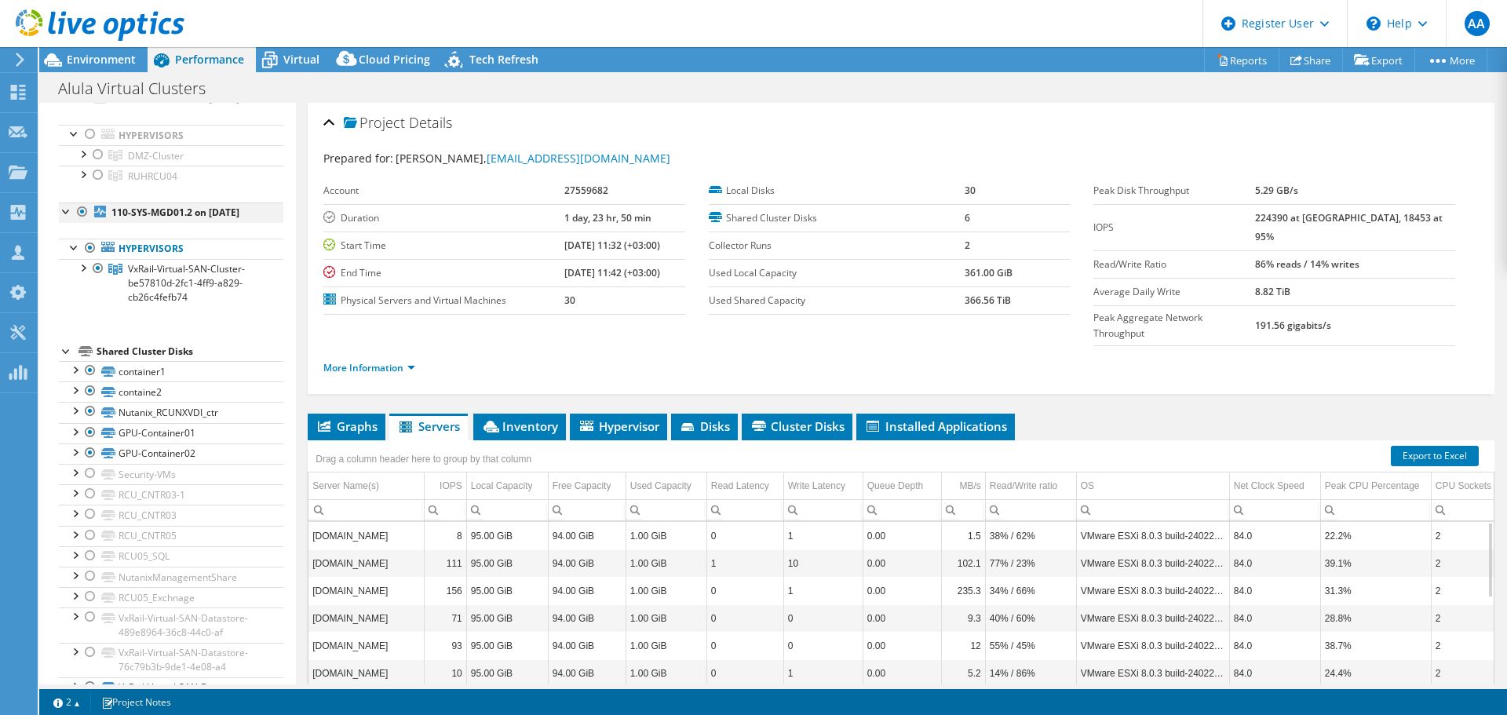
click at [66, 218] on div at bounding box center [67, 211] width 16 height 16
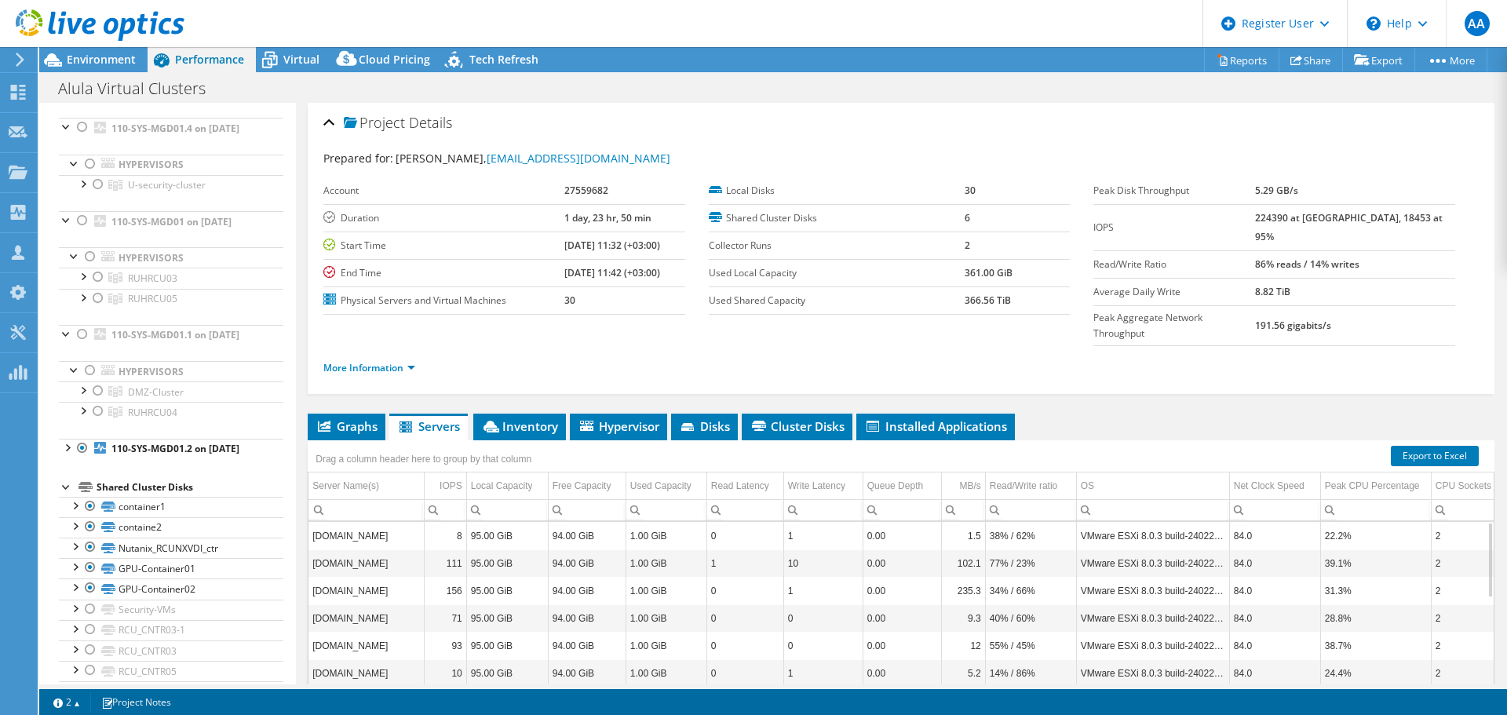
scroll to position [157, 0]
click at [67, 454] on div at bounding box center [67, 446] width 16 height 16
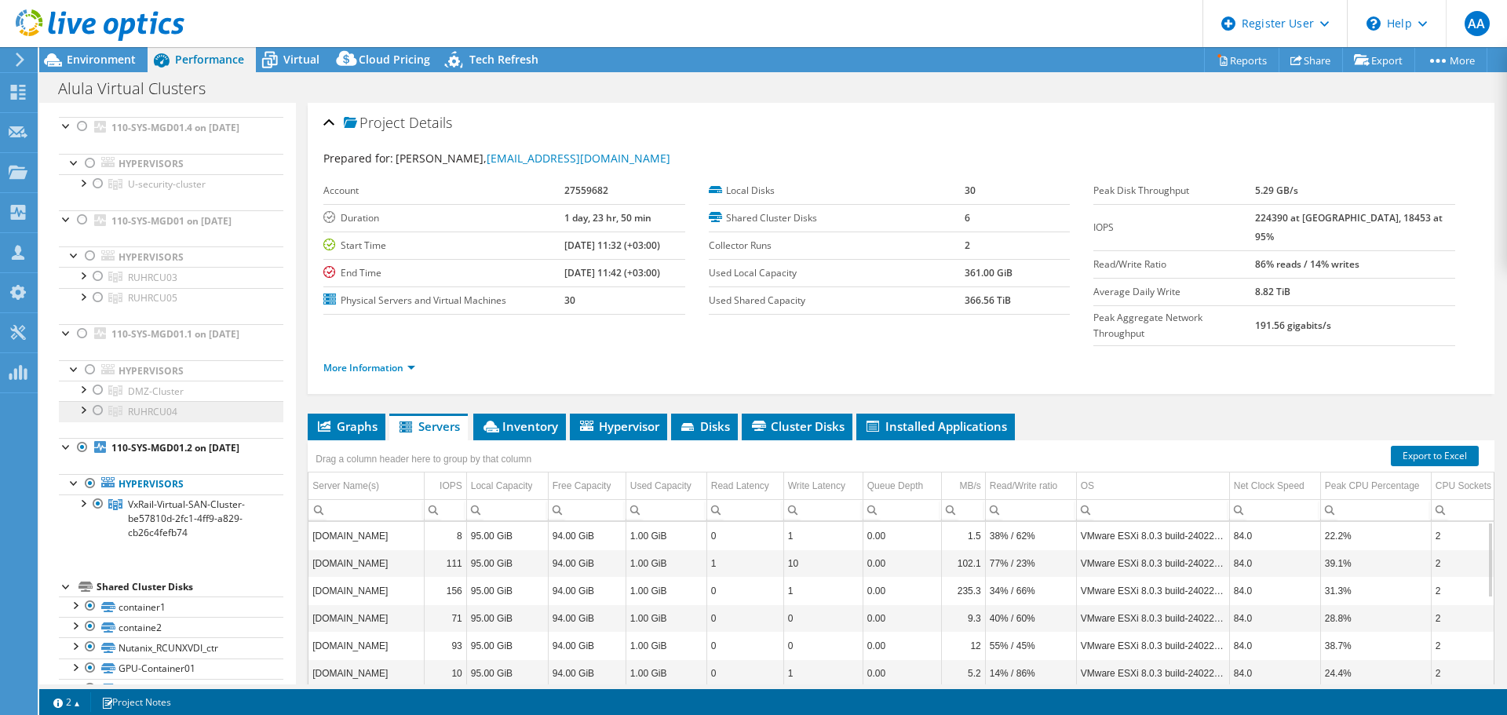
scroll to position [0, 0]
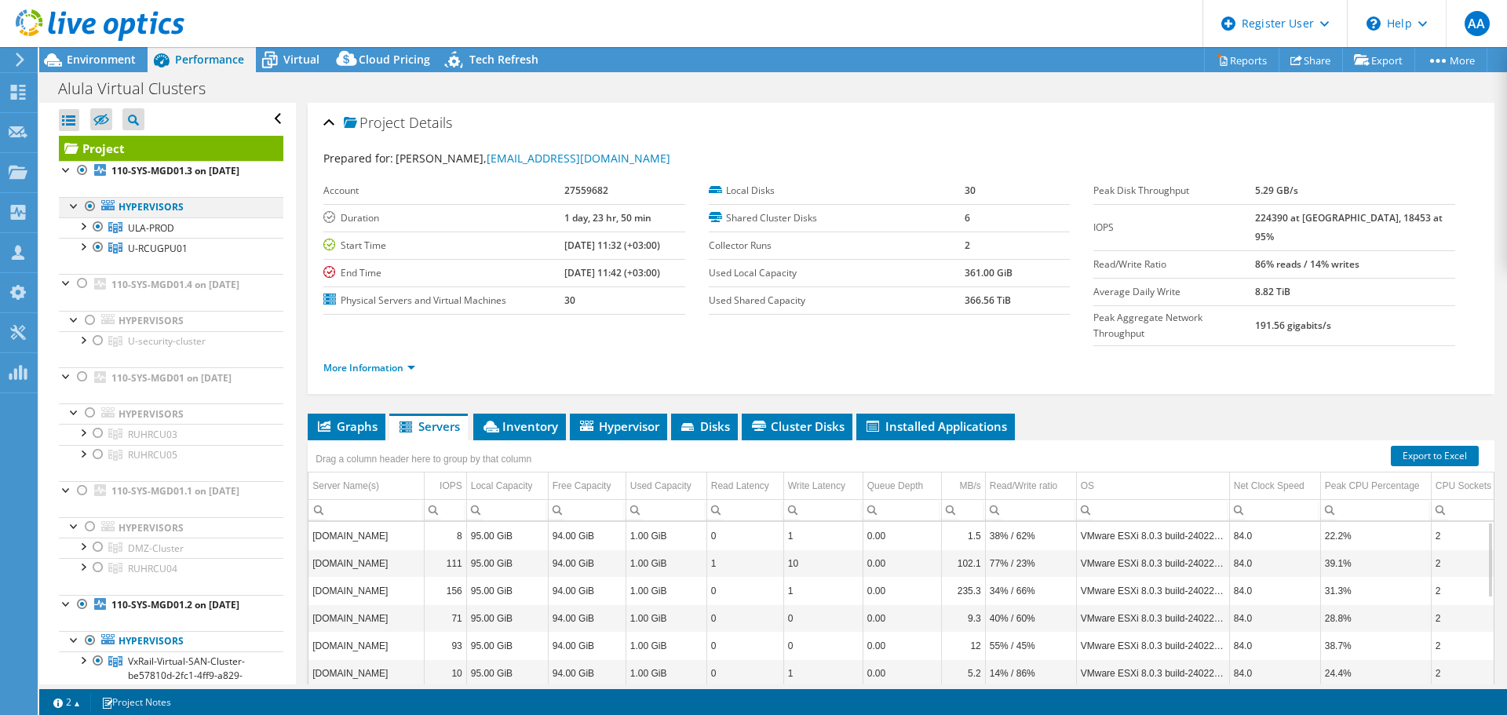
click at [91, 216] on div at bounding box center [90, 206] width 16 height 19
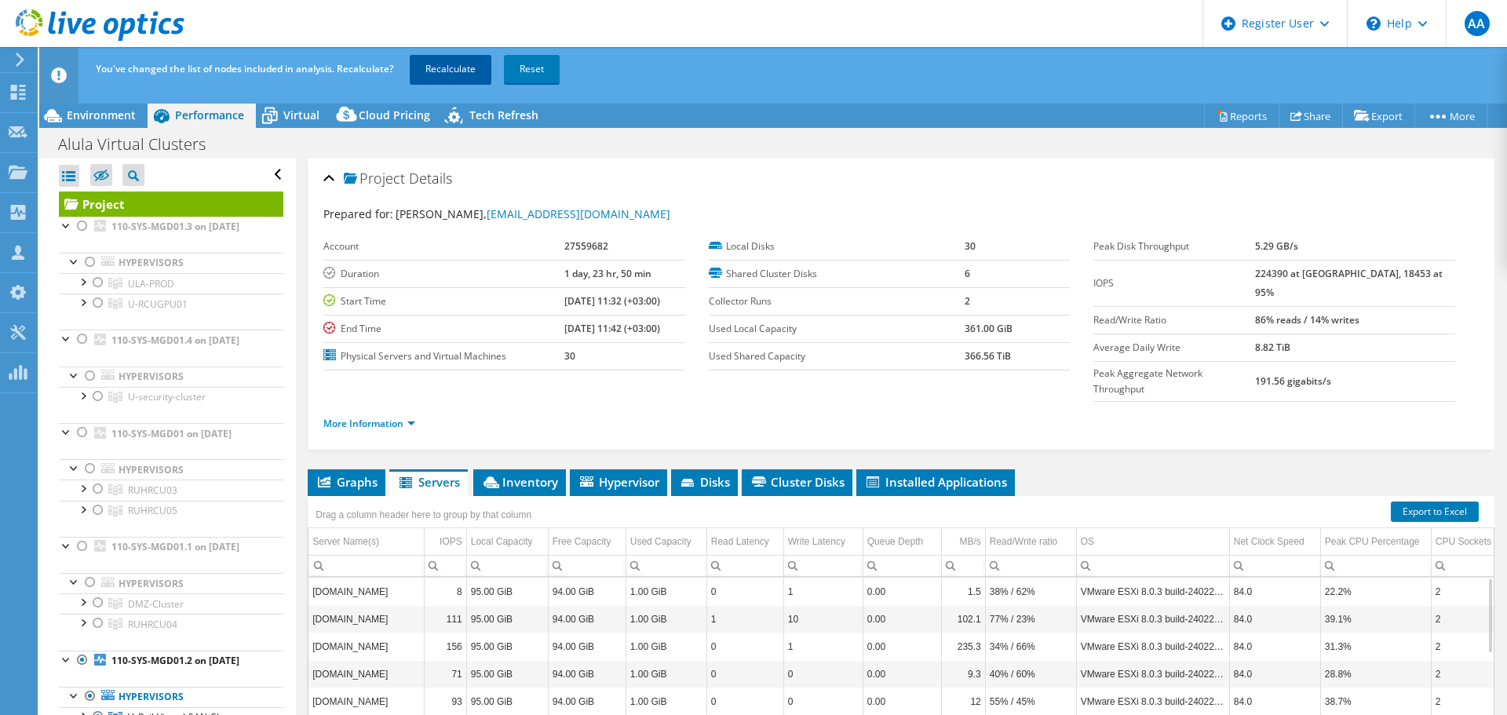
click at [453, 68] on link "Recalculate" at bounding box center [451, 69] width 82 height 28
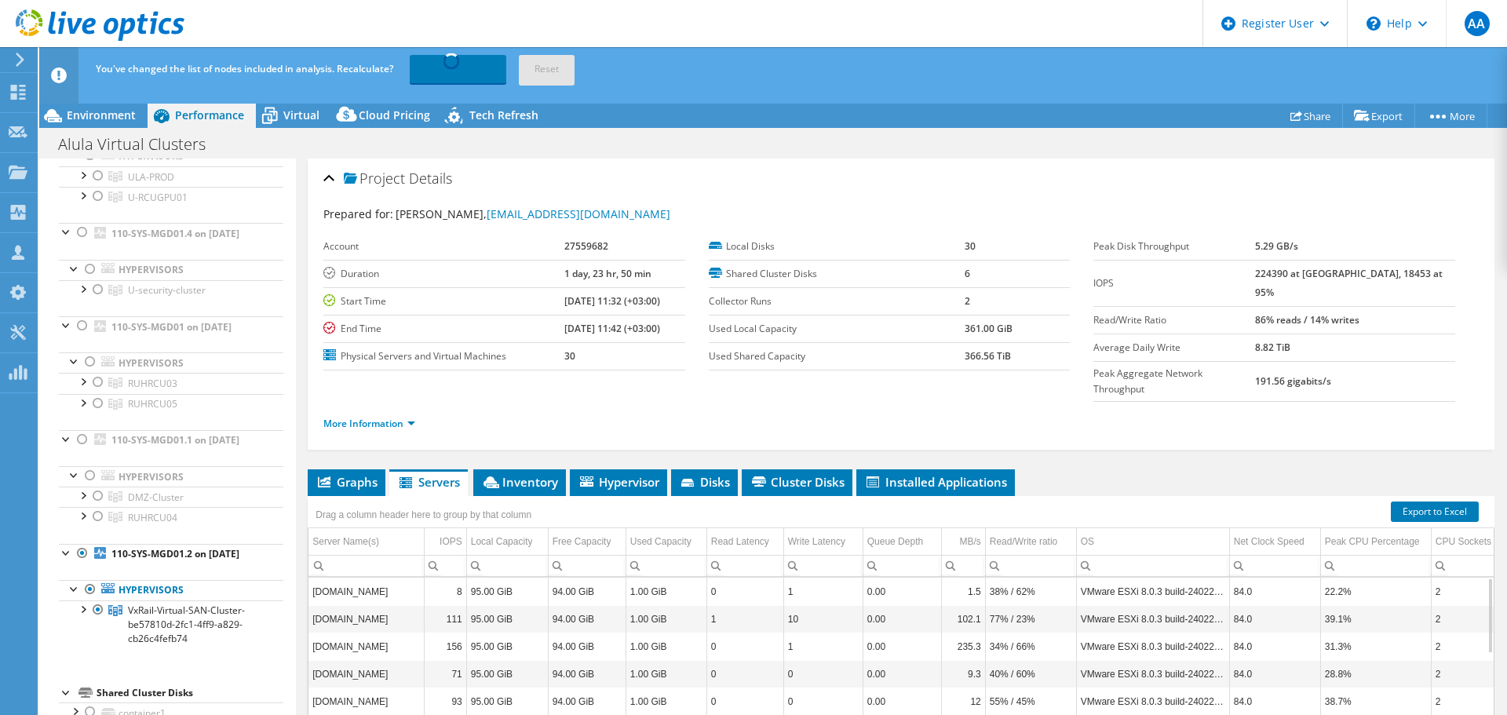
scroll to position [236, 0]
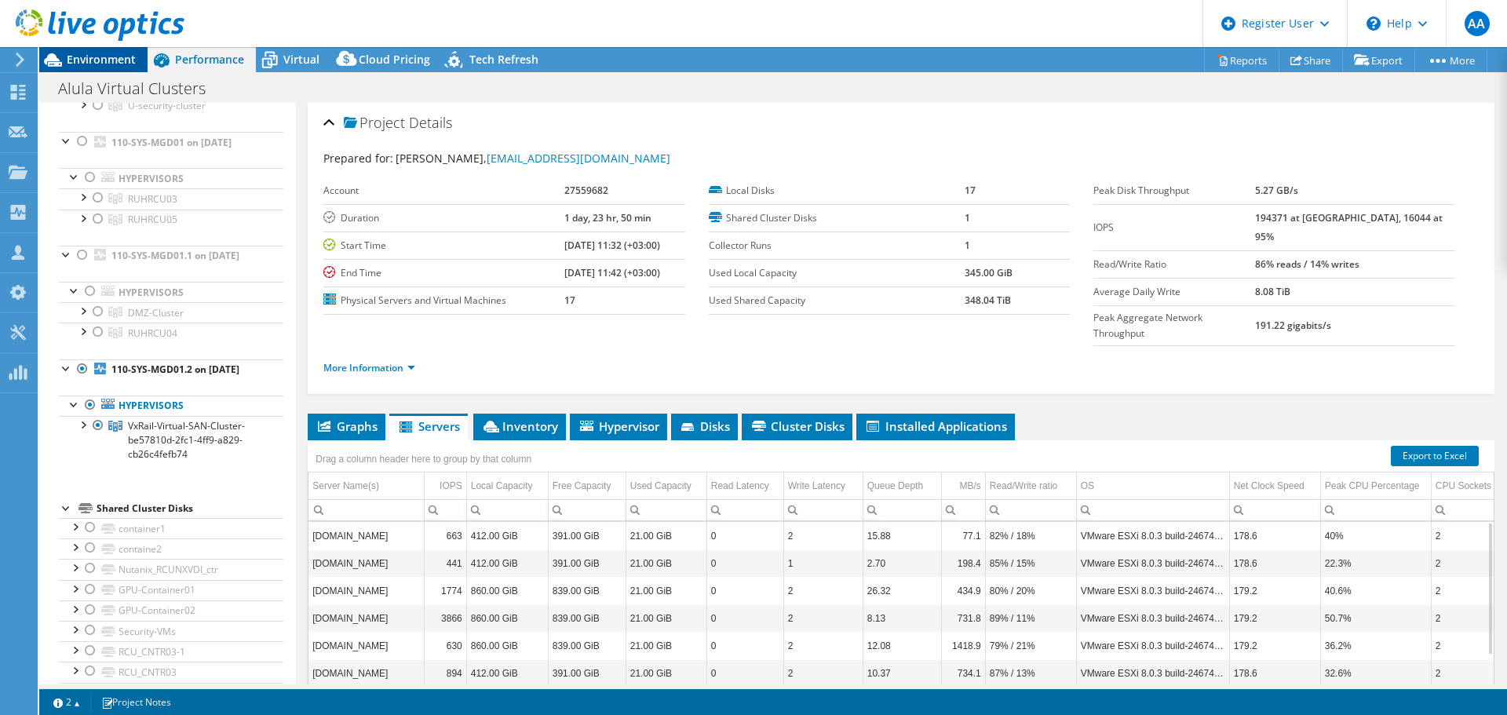
click at [103, 53] on span "Environment" at bounding box center [101, 59] width 69 height 15
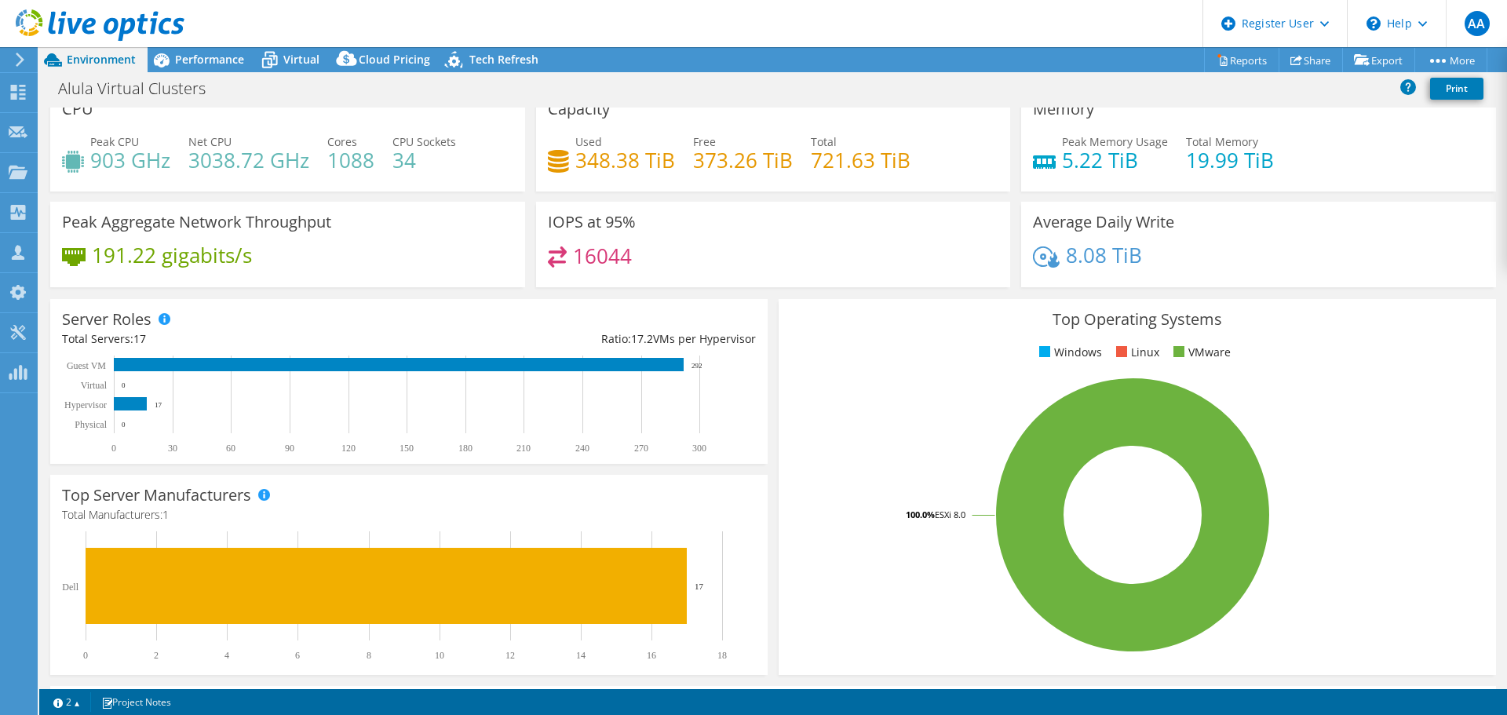
scroll to position [0, 0]
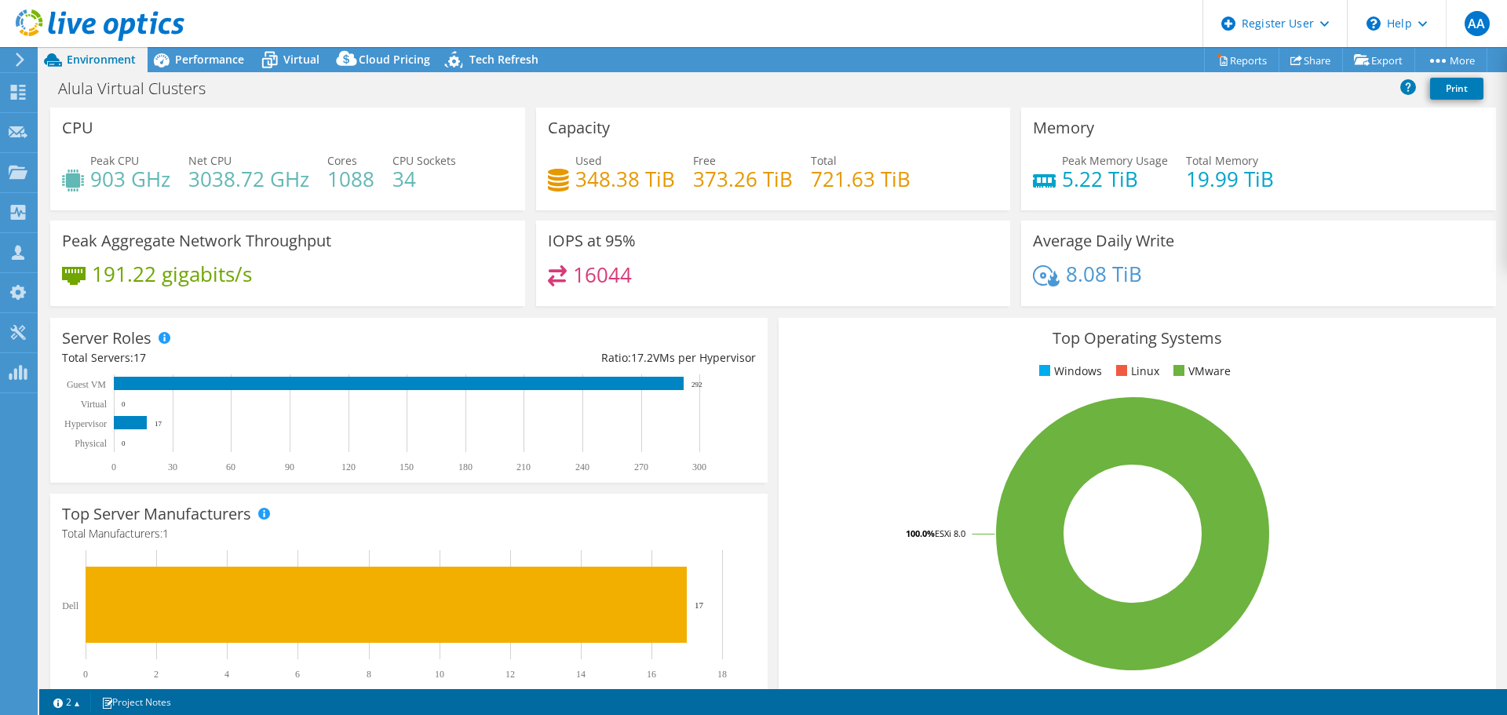
drag, startPoint x: 1237, startPoint y: 65, endPoint x: 1199, endPoint y: 87, distance: 44.3
click at [1199, 87] on div "Alula Virtual Clusters Print" at bounding box center [773, 88] width 1468 height 29
click at [1224, 61] on link "Reports" at bounding box center [1241, 60] width 75 height 24
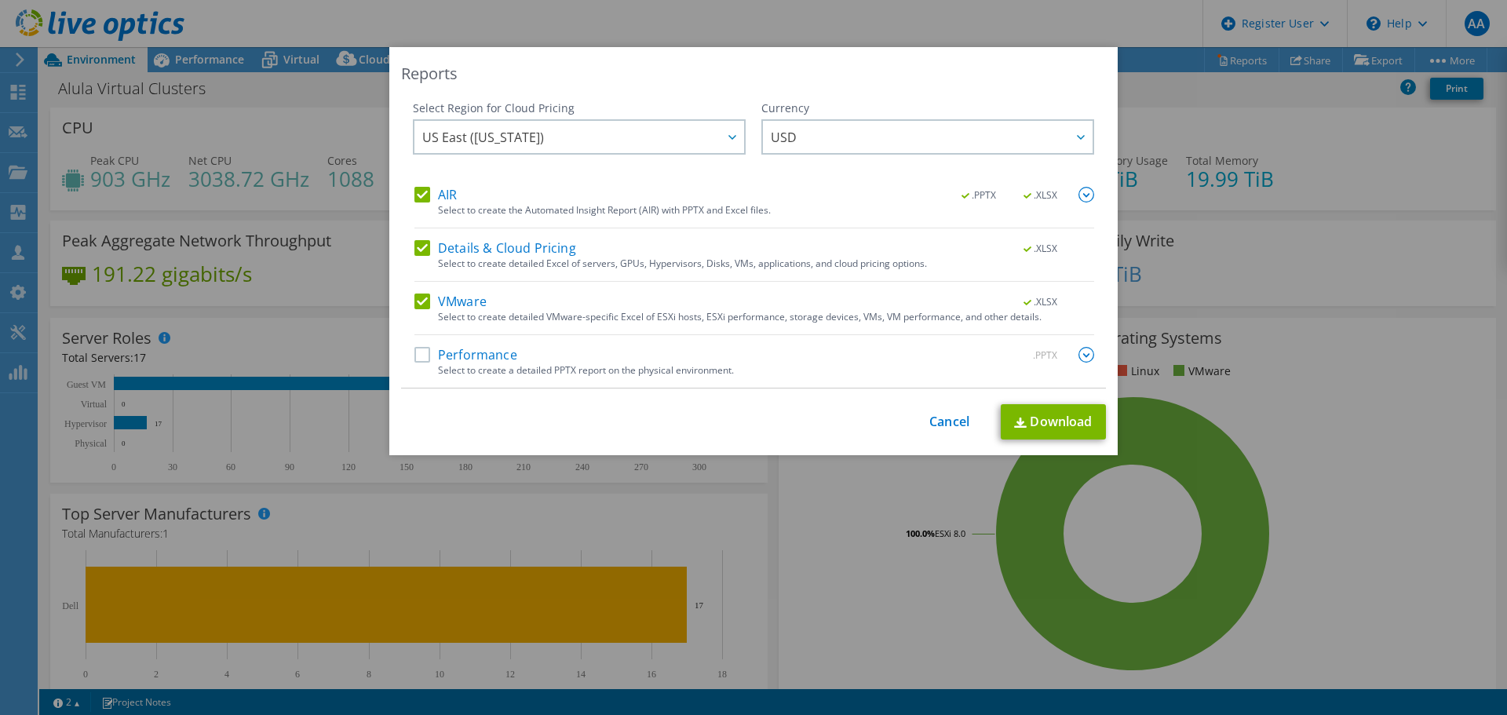
click at [422, 361] on label "Performance" at bounding box center [466, 355] width 103 height 16
click at [0, 0] on input "Performance" at bounding box center [0, 0] width 0 height 0
click at [1039, 426] on link "Download" at bounding box center [1053, 421] width 105 height 35
click at [1064, 422] on link "Download" at bounding box center [1053, 421] width 105 height 35
click at [952, 425] on link "Cancel" at bounding box center [950, 422] width 40 height 15
